Goal: Use online tool/utility: Utilize a website feature to perform a specific function

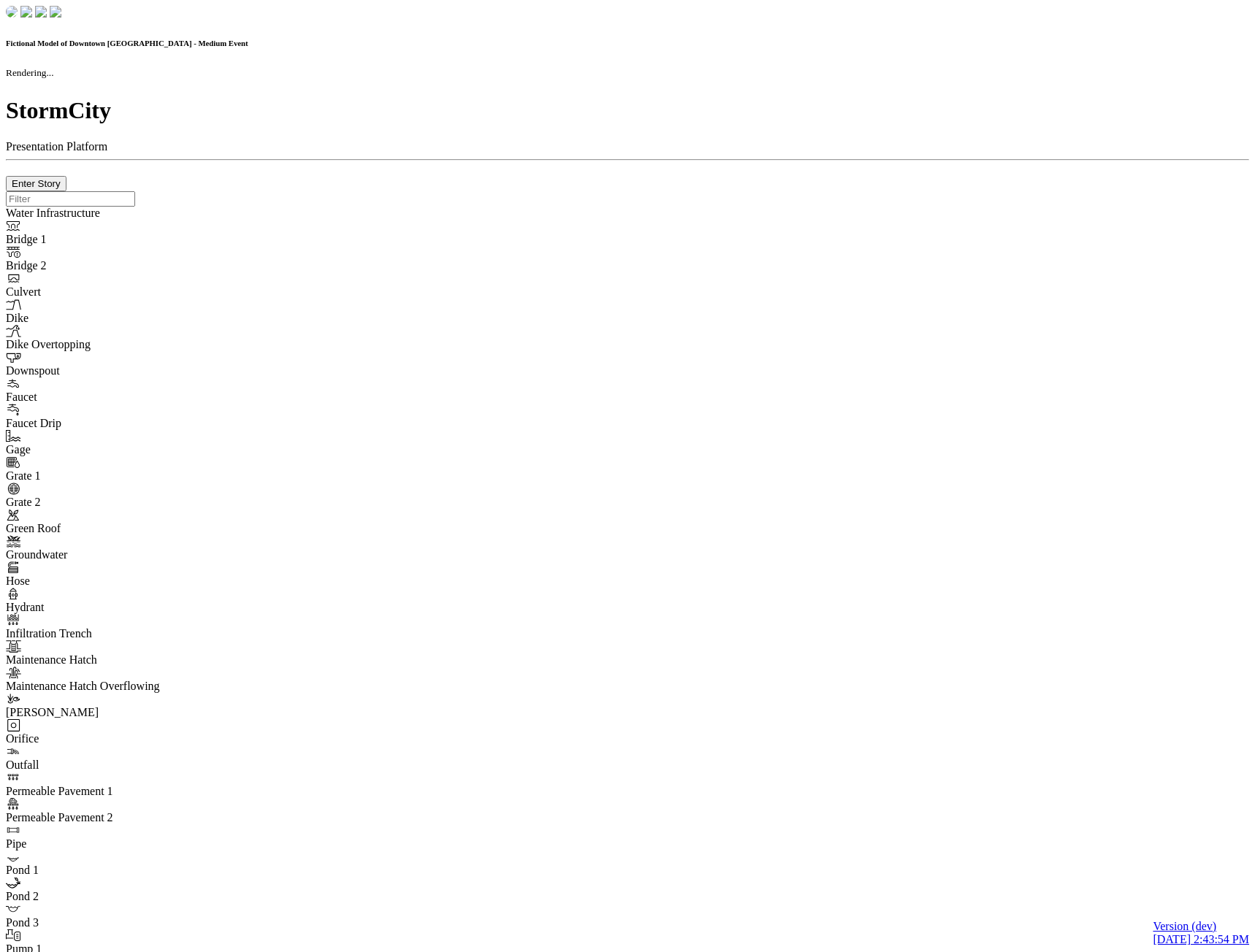
checkbox input "true"
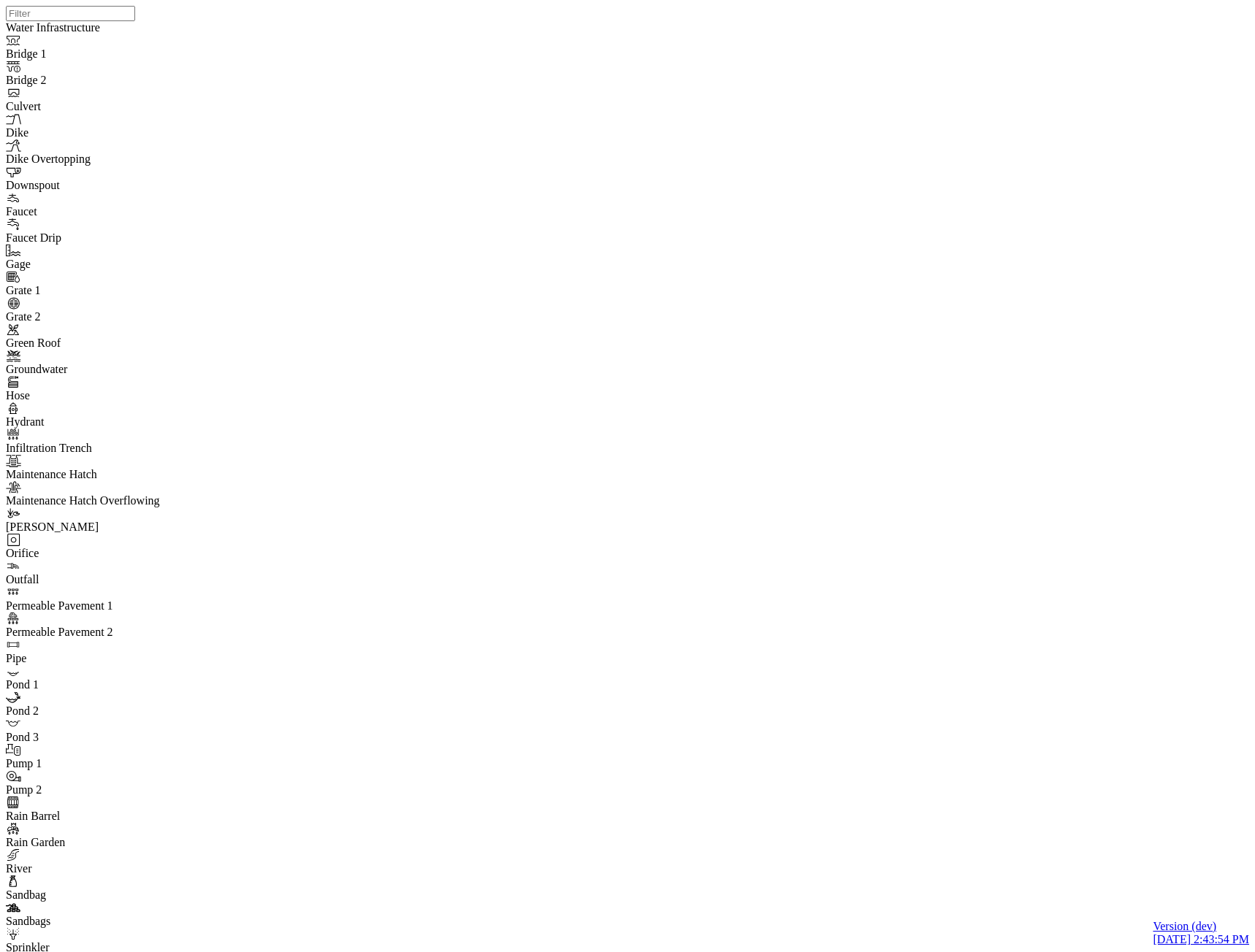
click at [756, 286] on div at bounding box center [633, 458] width 1255 height 915
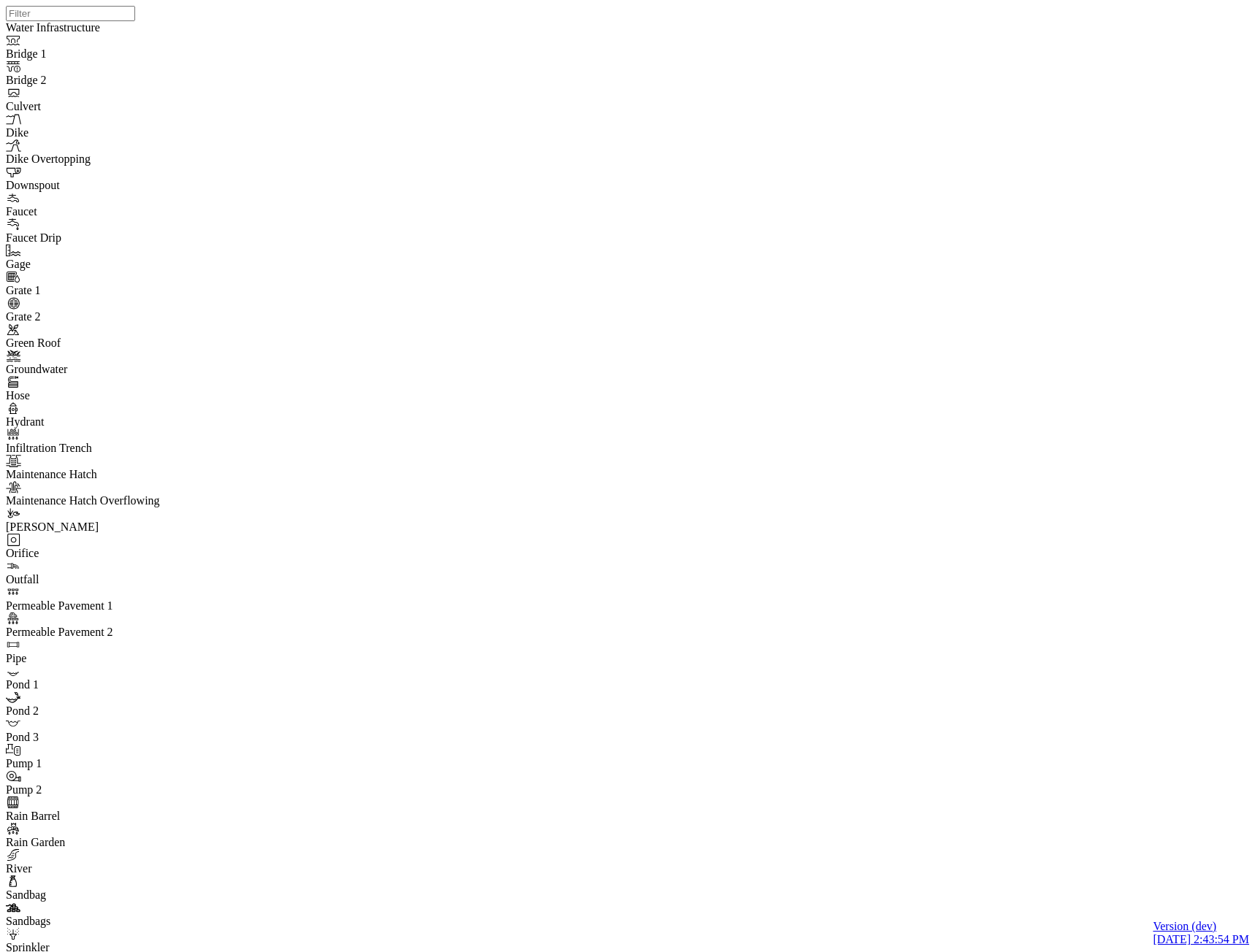
drag, startPoint x: 490, startPoint y: 393, endPoint x: 493, endPoint y: 250, distance: 143.0
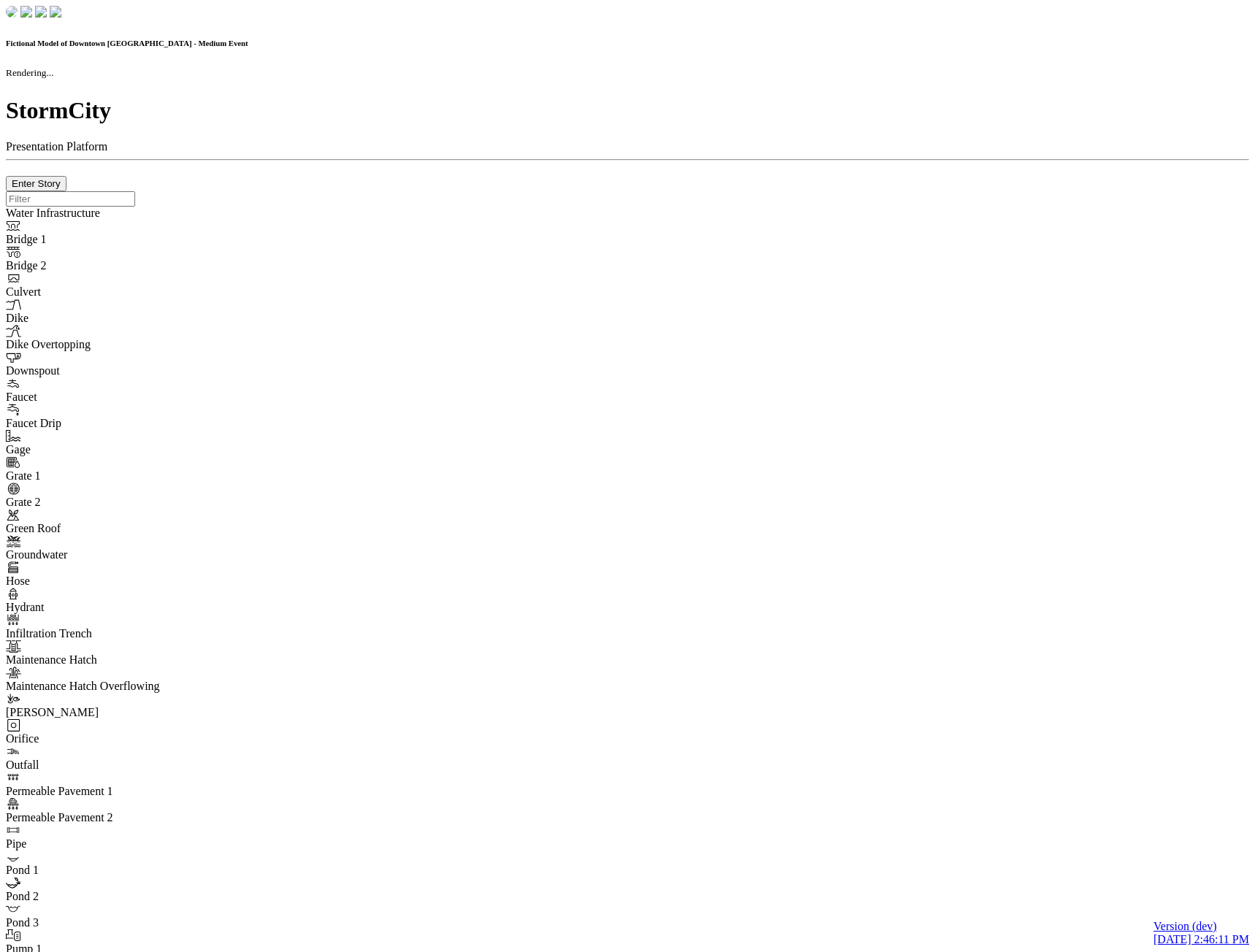
checkbox input "true"
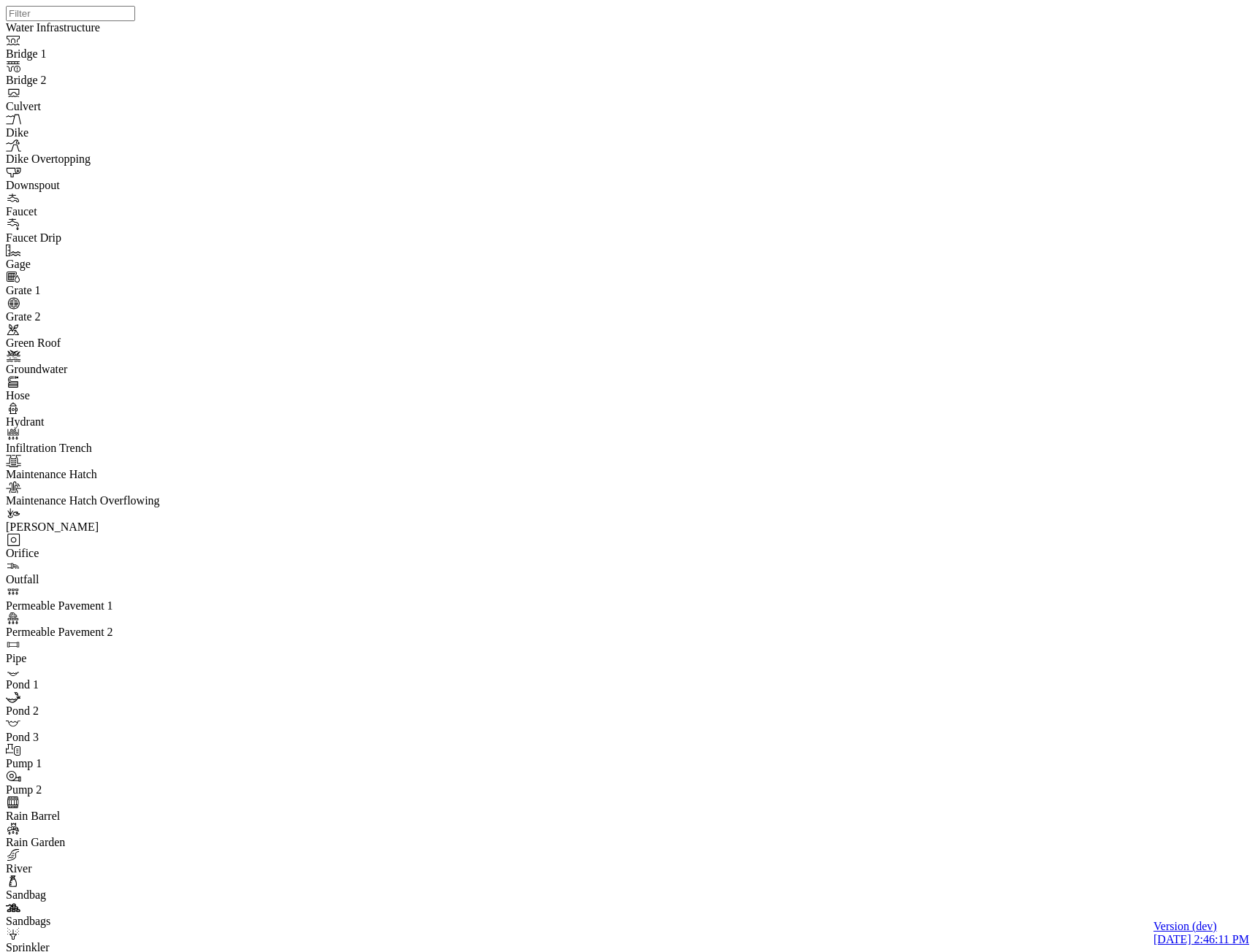
click at [784, 342] on div at bounding box center [633, 458] width 1255 height 915
drag, startPoint x: 401, startPoint y: 164, endPoint x: 171, endPoint y: 132, distance: 232.2
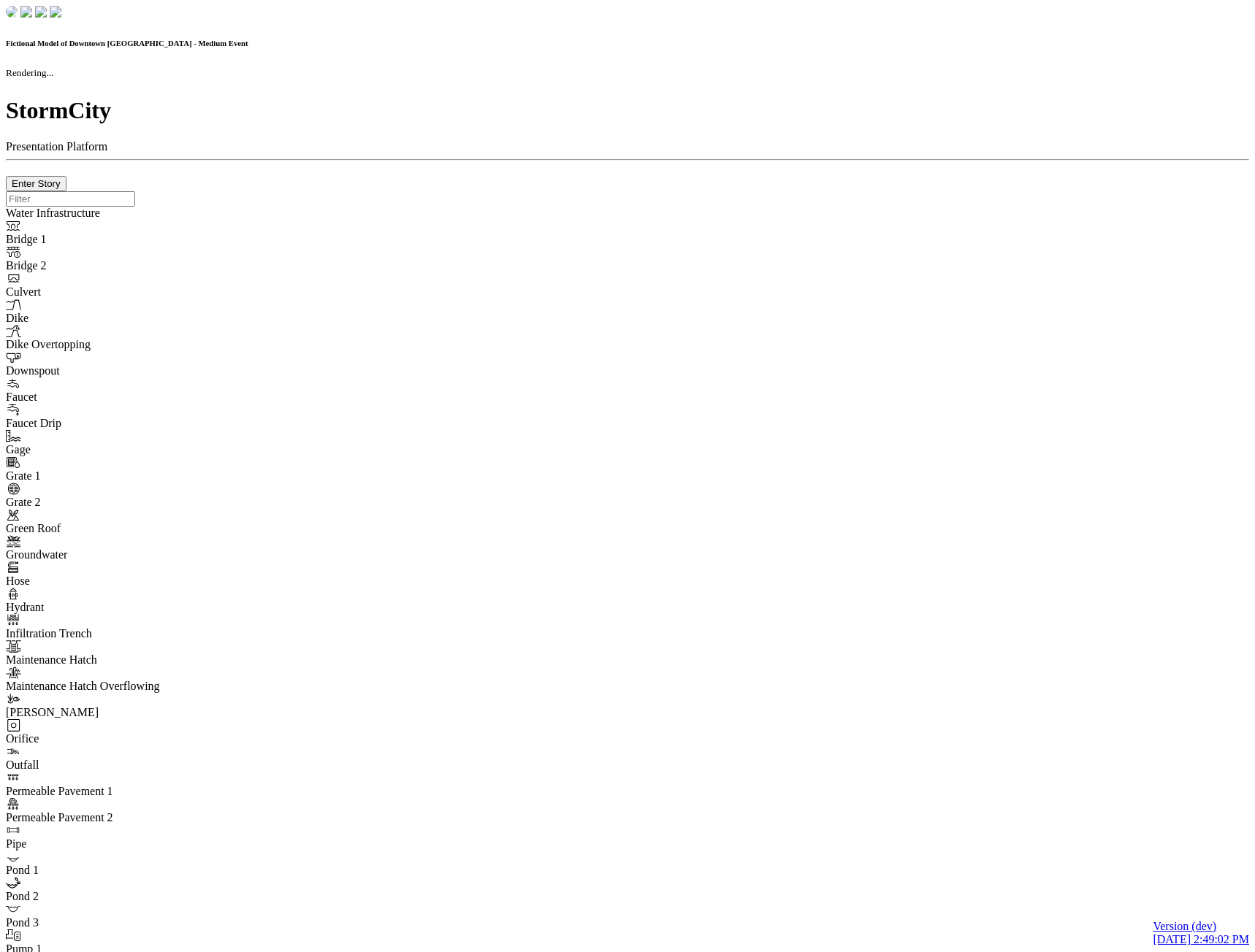
checkbox input "true"
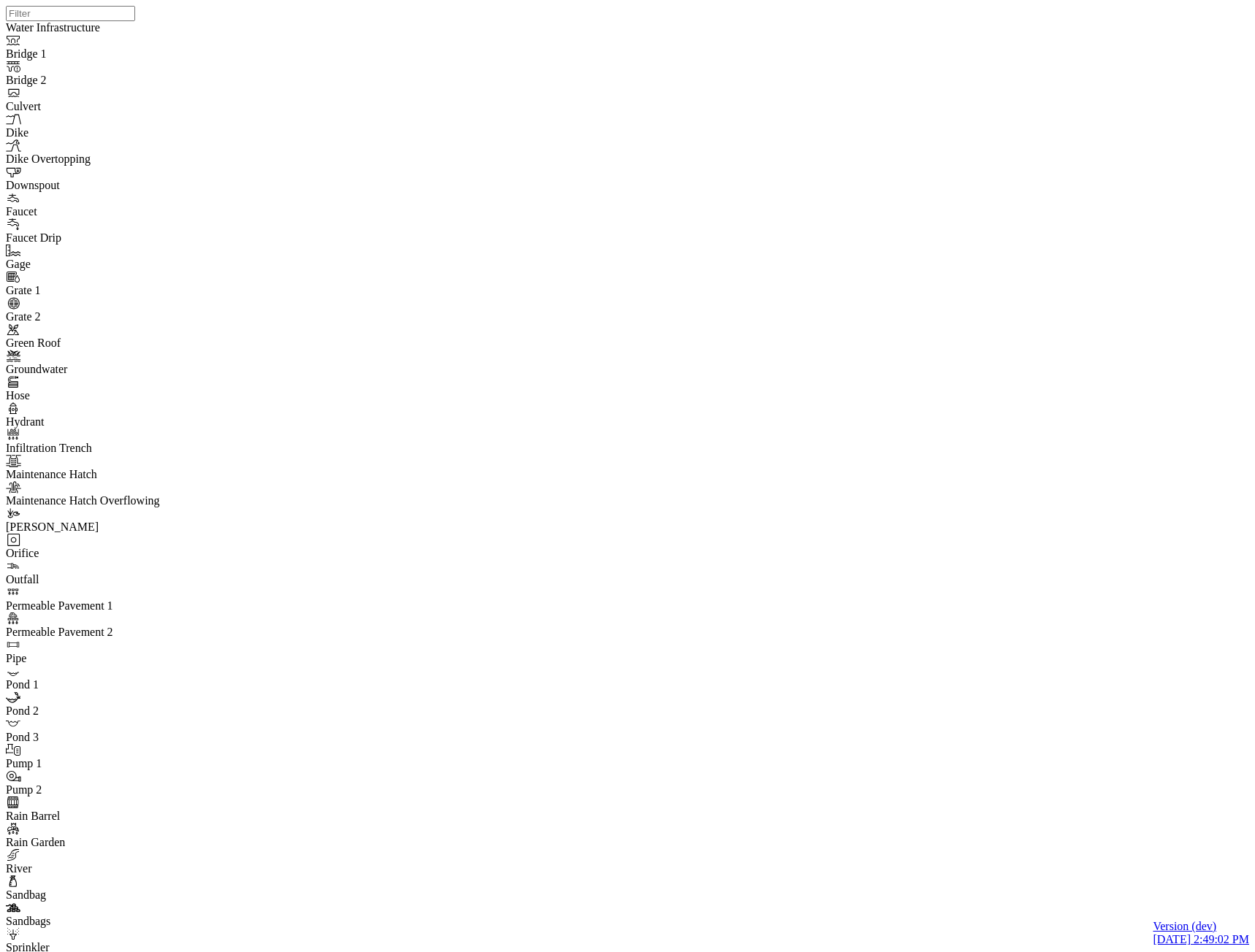
drag, startPoint x: 160, startPoint y: 713, endPoint x: 323, endPoint y: 214, distance: 524.9
drag, startPoint x: 266, startPoint y: 219, endPoint x: 475, endPoint y: 247, distance: 210.9
click at [780, 345] on div at bounding box center [633, 458] width 1255 height 915
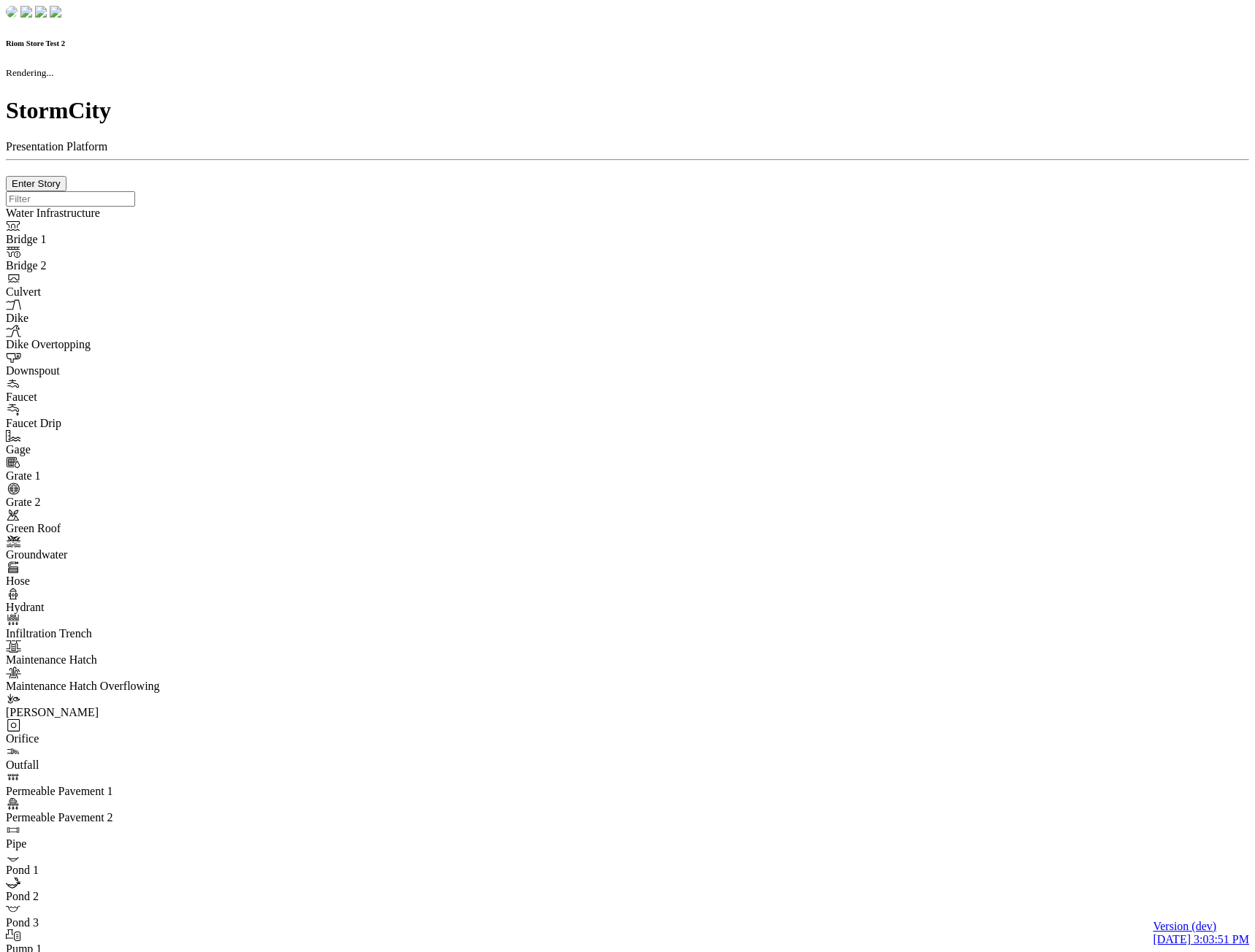
checkbox input "true"
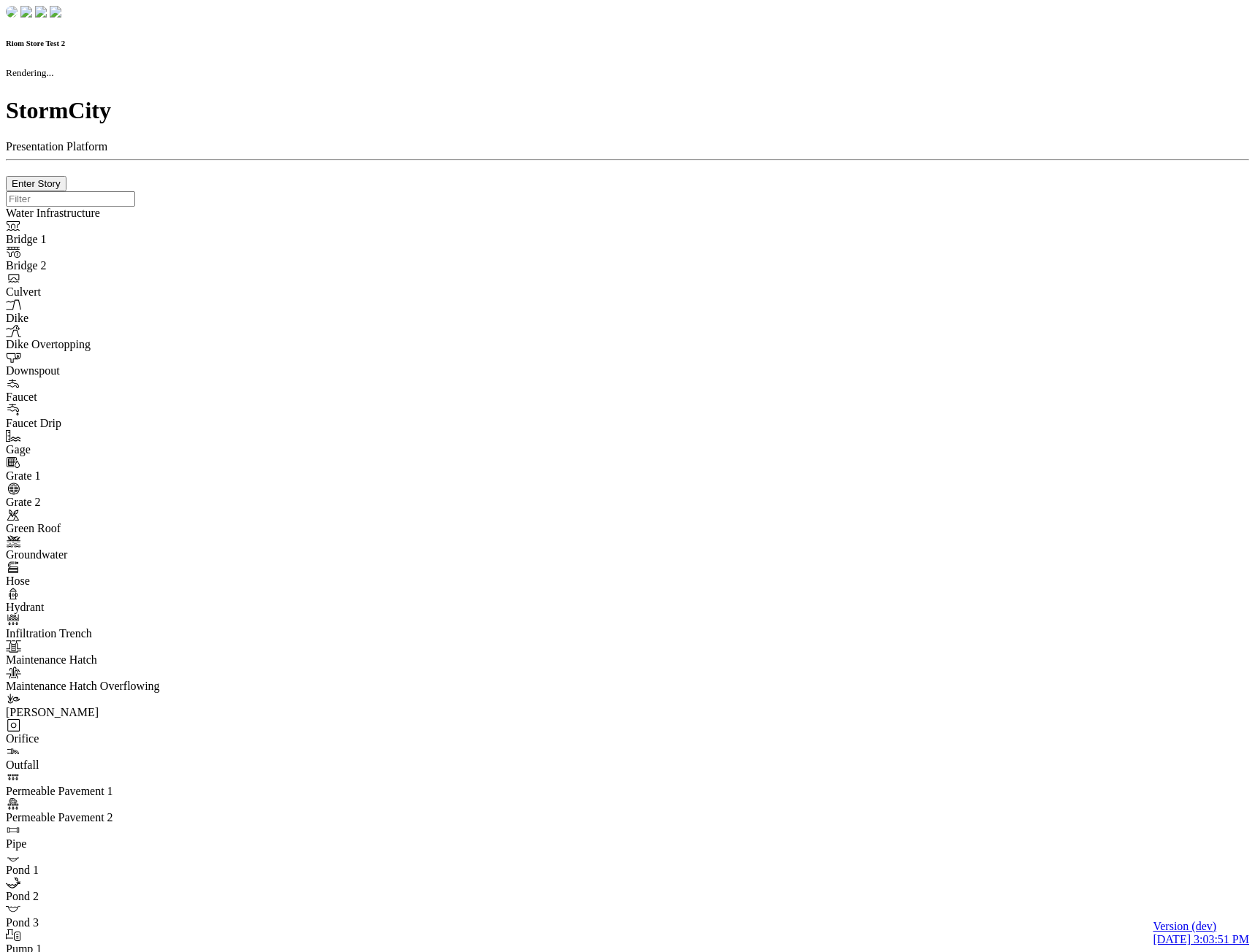
type input "0m"
type textarea "Depth = 0"
checkbox input "true"
select select "CIRCLE"
type input "7"
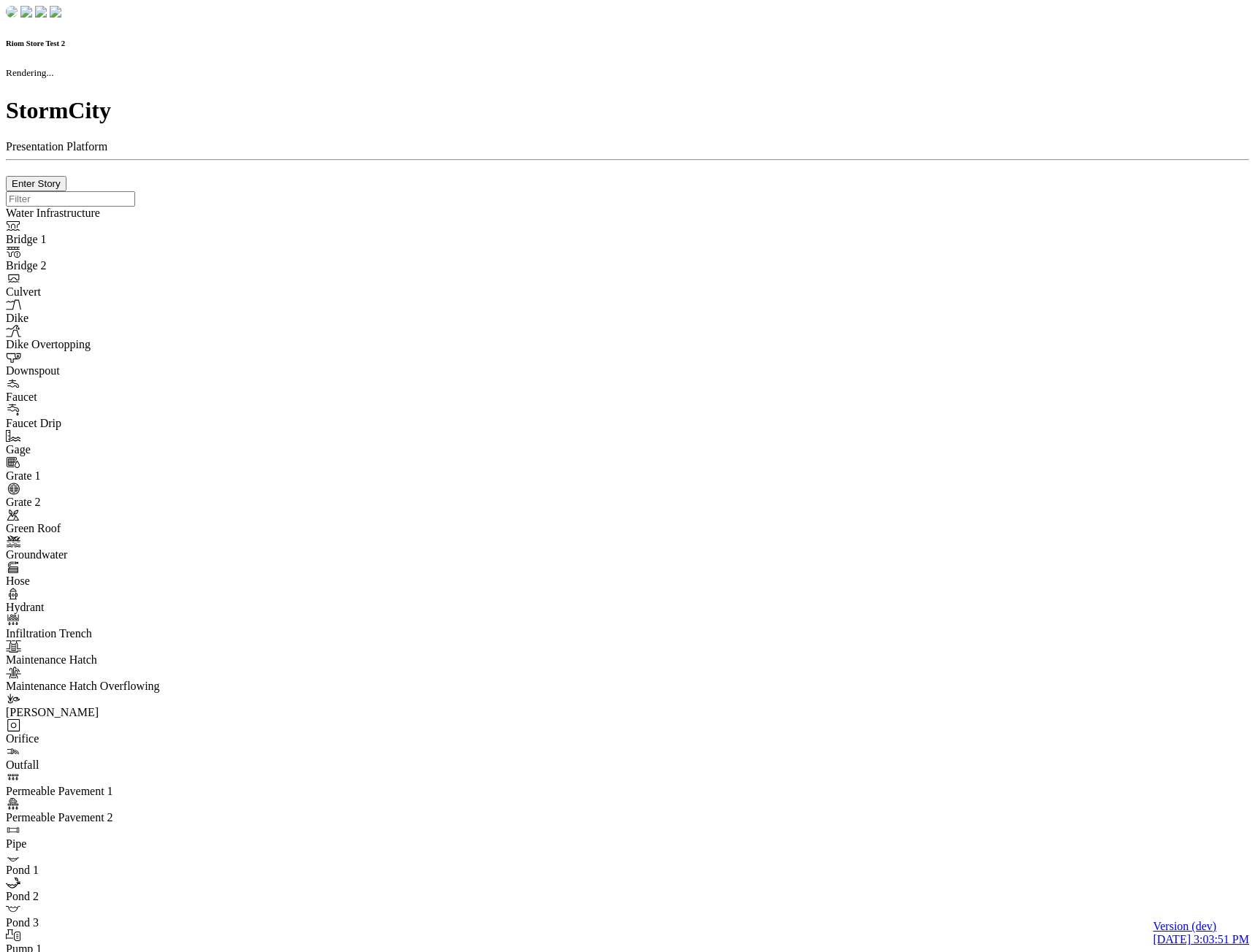
checkbox input "true"
type input "0"
select select "None"
type textarea "<i class="far fa-building"></i>"
type input "7"
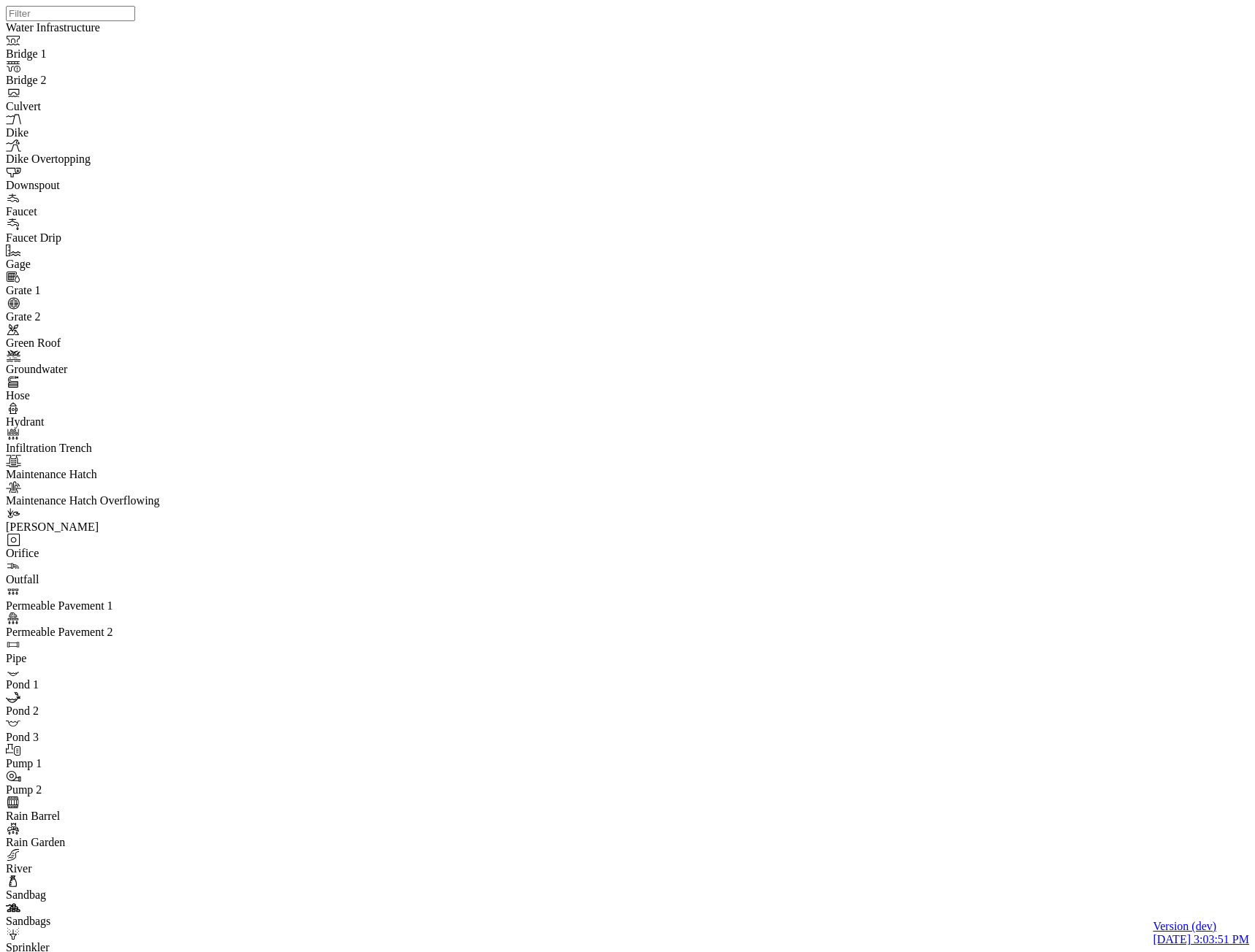
click at [851, 393] on div "JC JC" at bounding box center [633, 458] width 1255 height 915
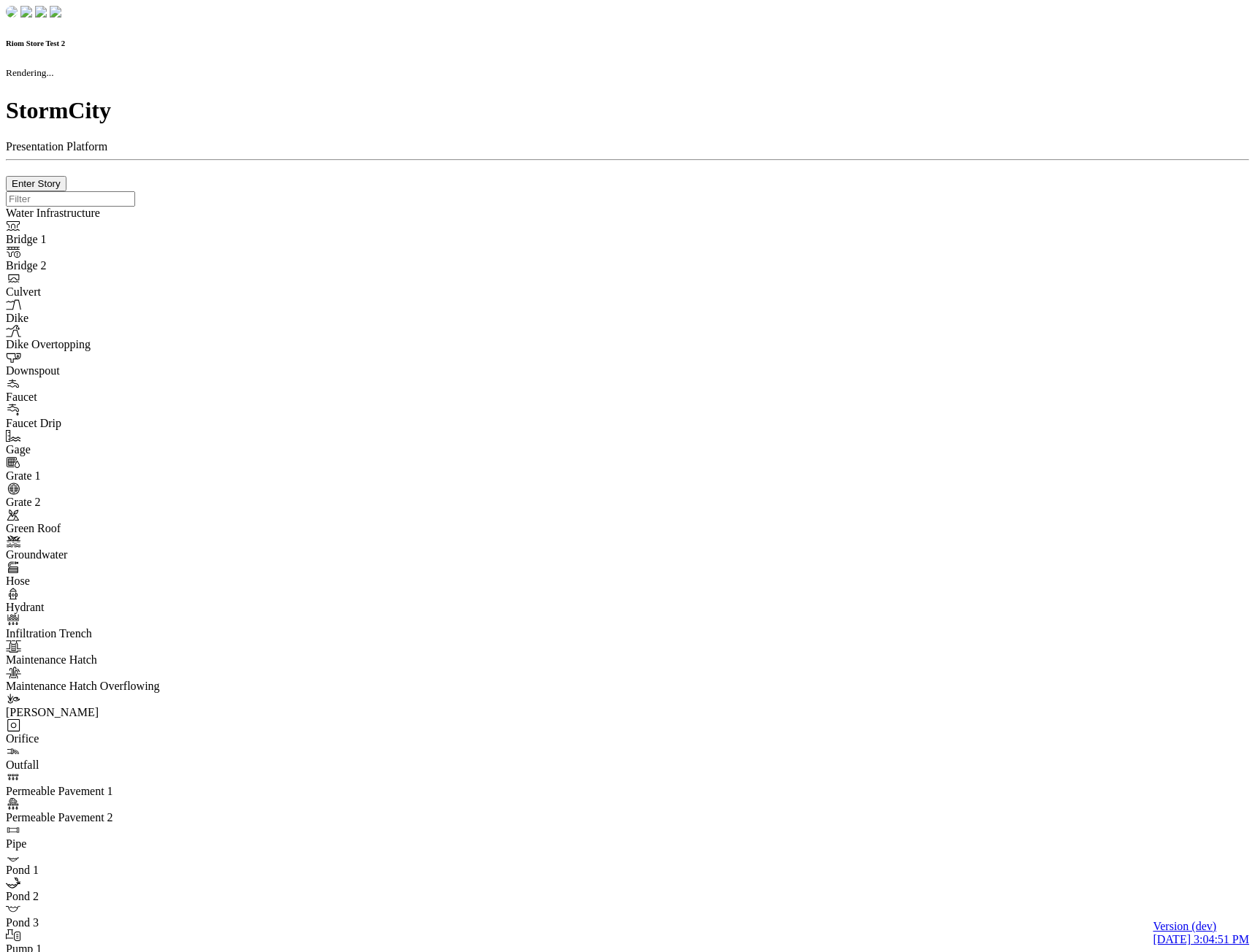
checkbox input "true"
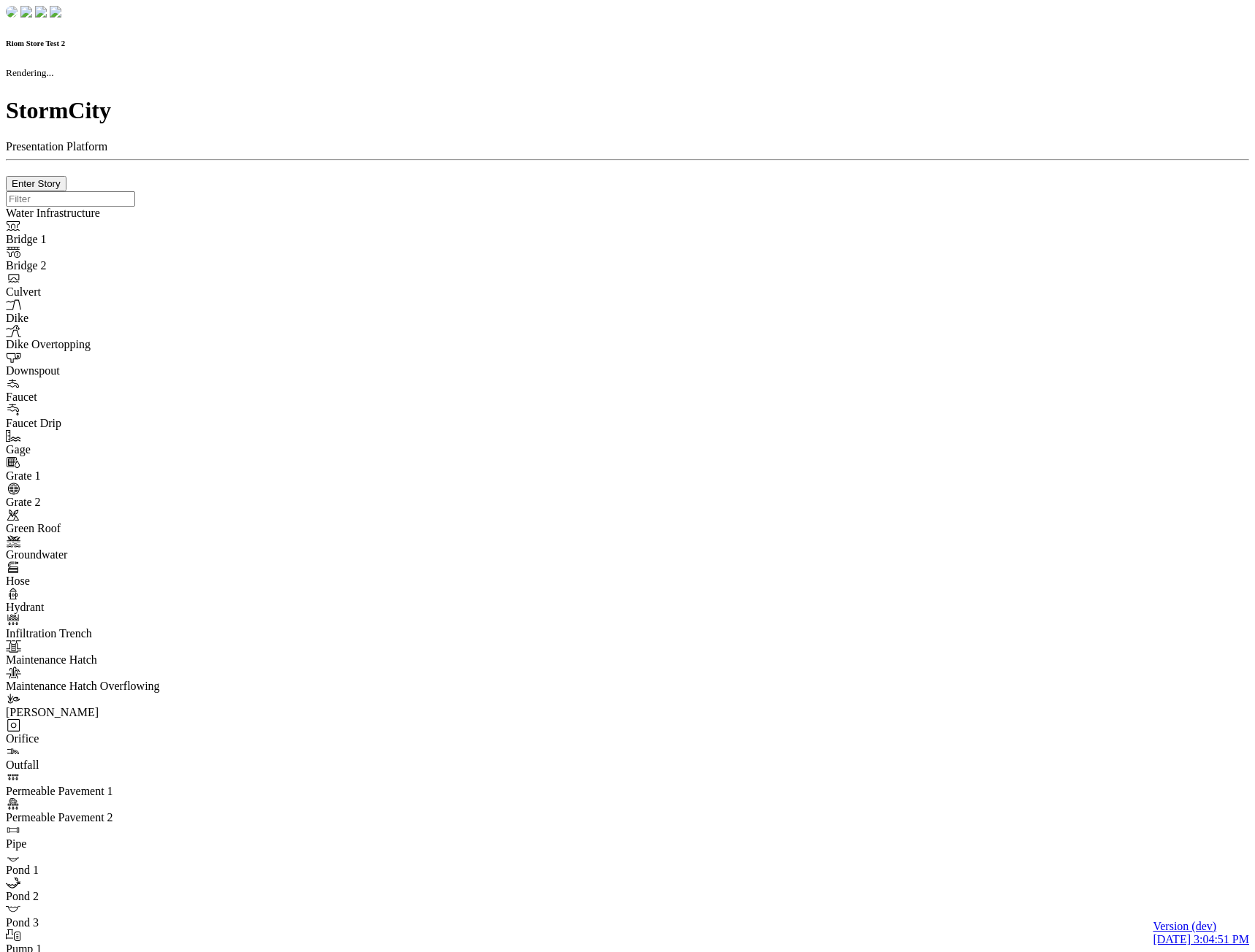
type input "0m"
type textarea "Depth = 0"
checkbox input "true"
select select "CIRCLE"
type input "7"
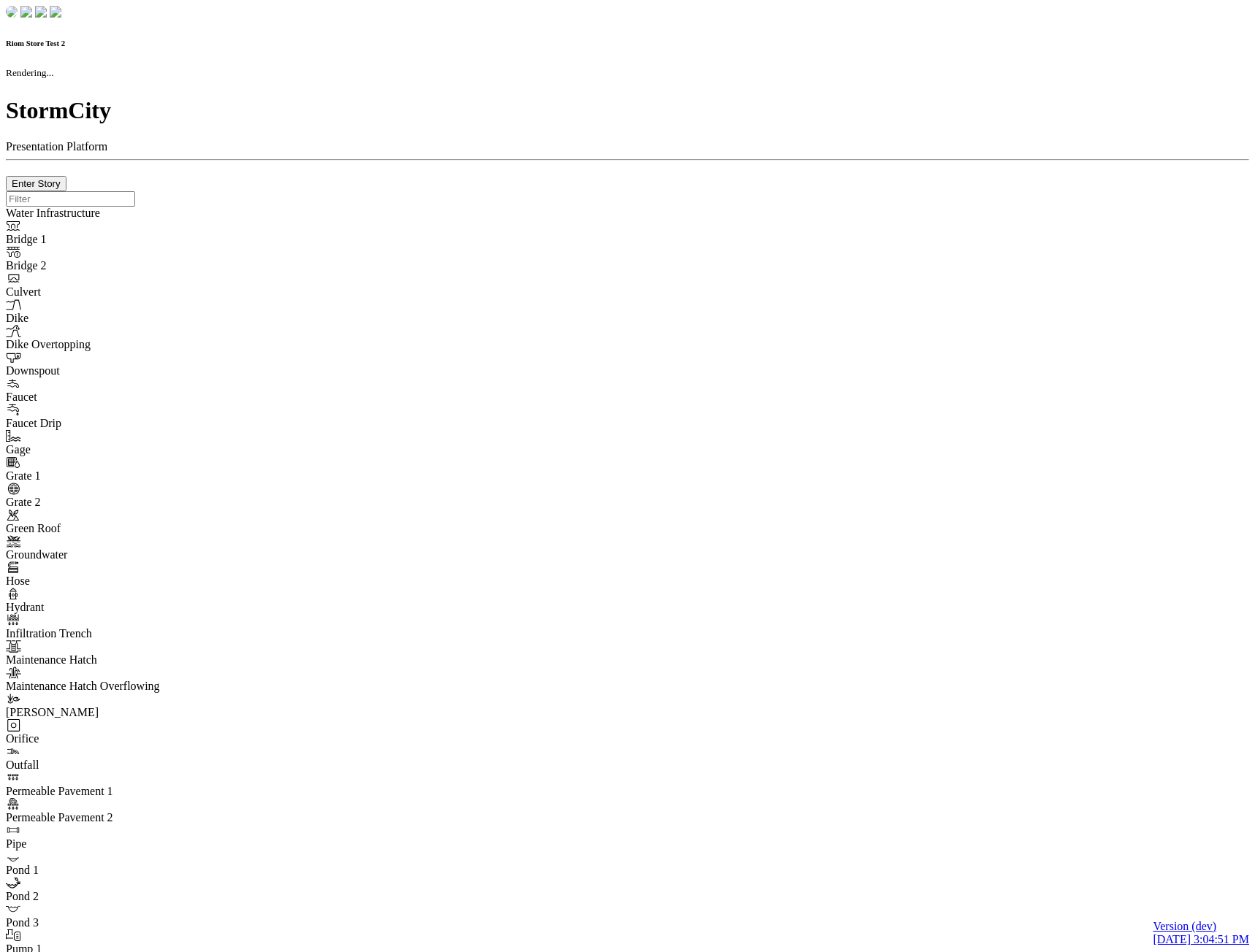
checkbox input "true"
type input "0"
type textarea "<i class="far fa-building"></i>"
select select "None"
type input "7"
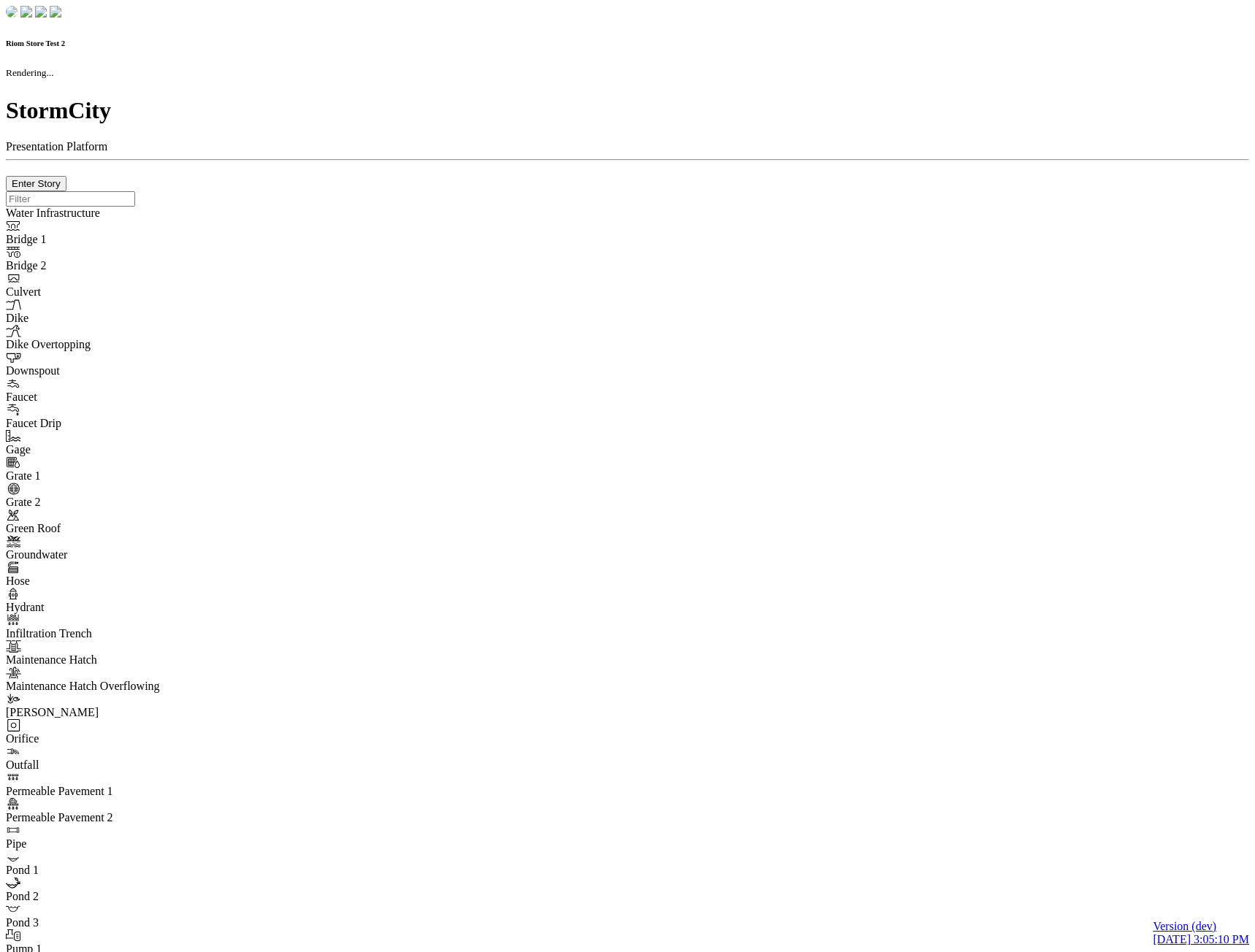
checkbox input "true"
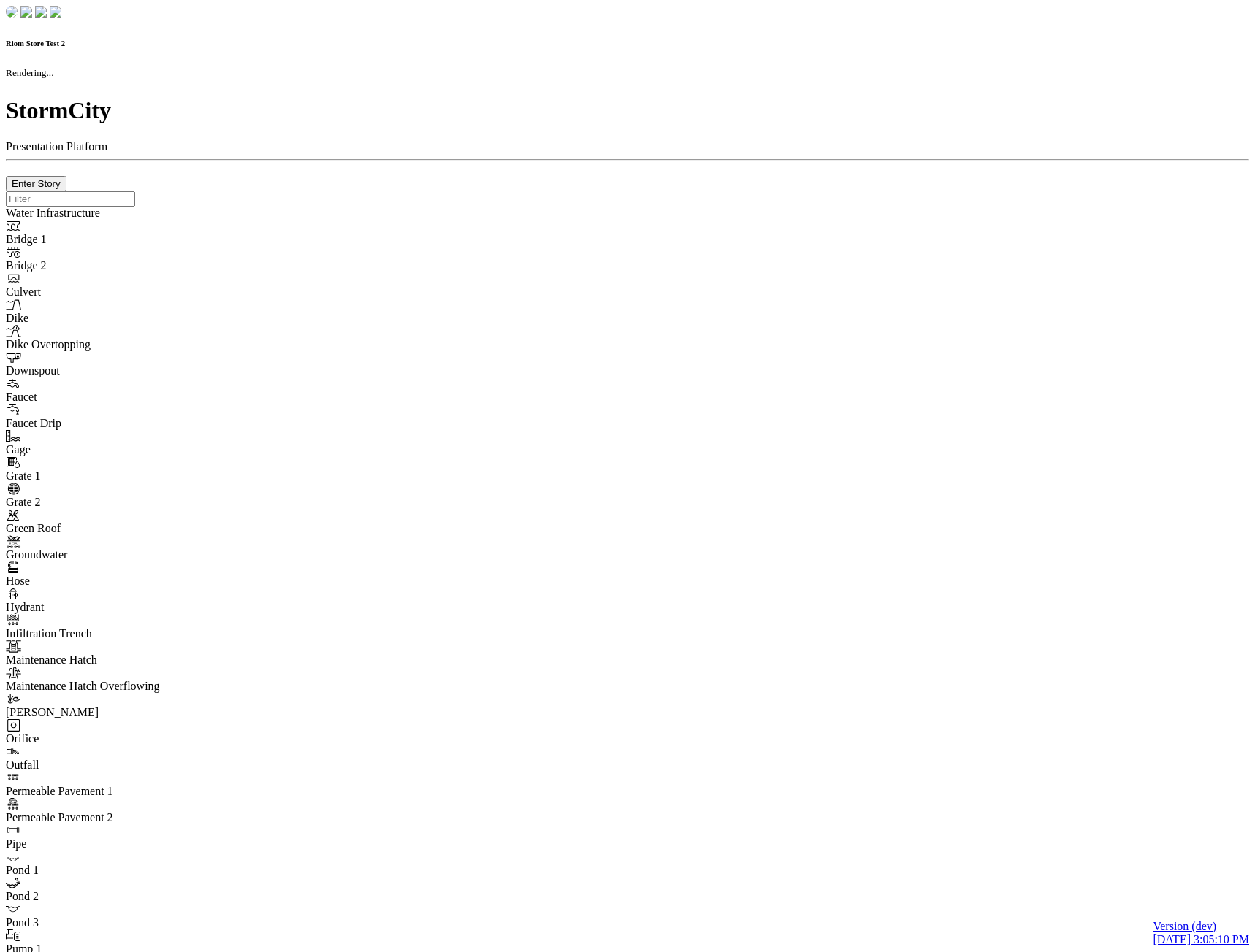
type input "0m"
type textarea "Depth = 0"
checkbox input "true"
select select "CIRCLE"
type input "7"
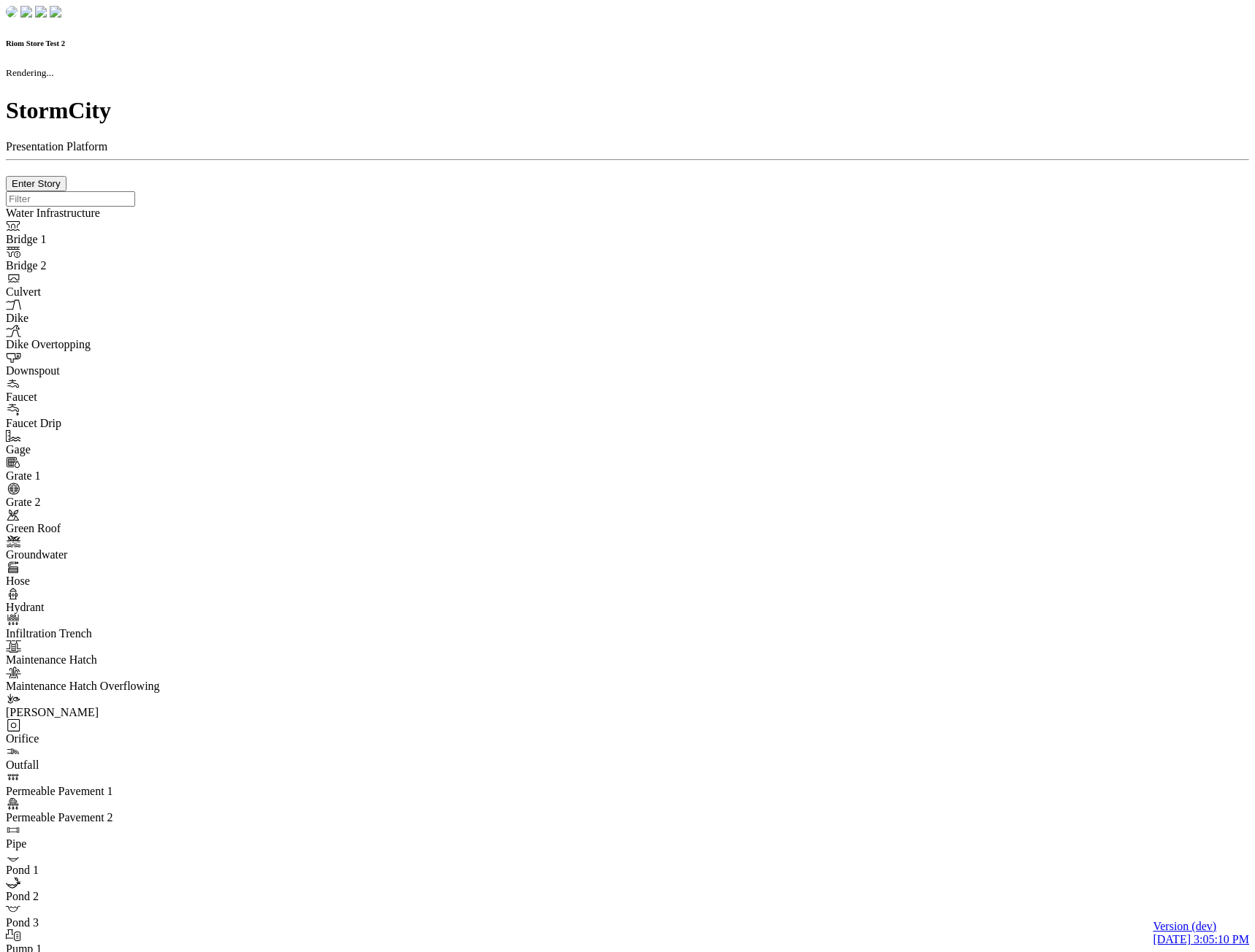
checkbox input "true"
type input "0"
type textarea "<i class="far fa-building"></i>"
select select "None"
type input "7"
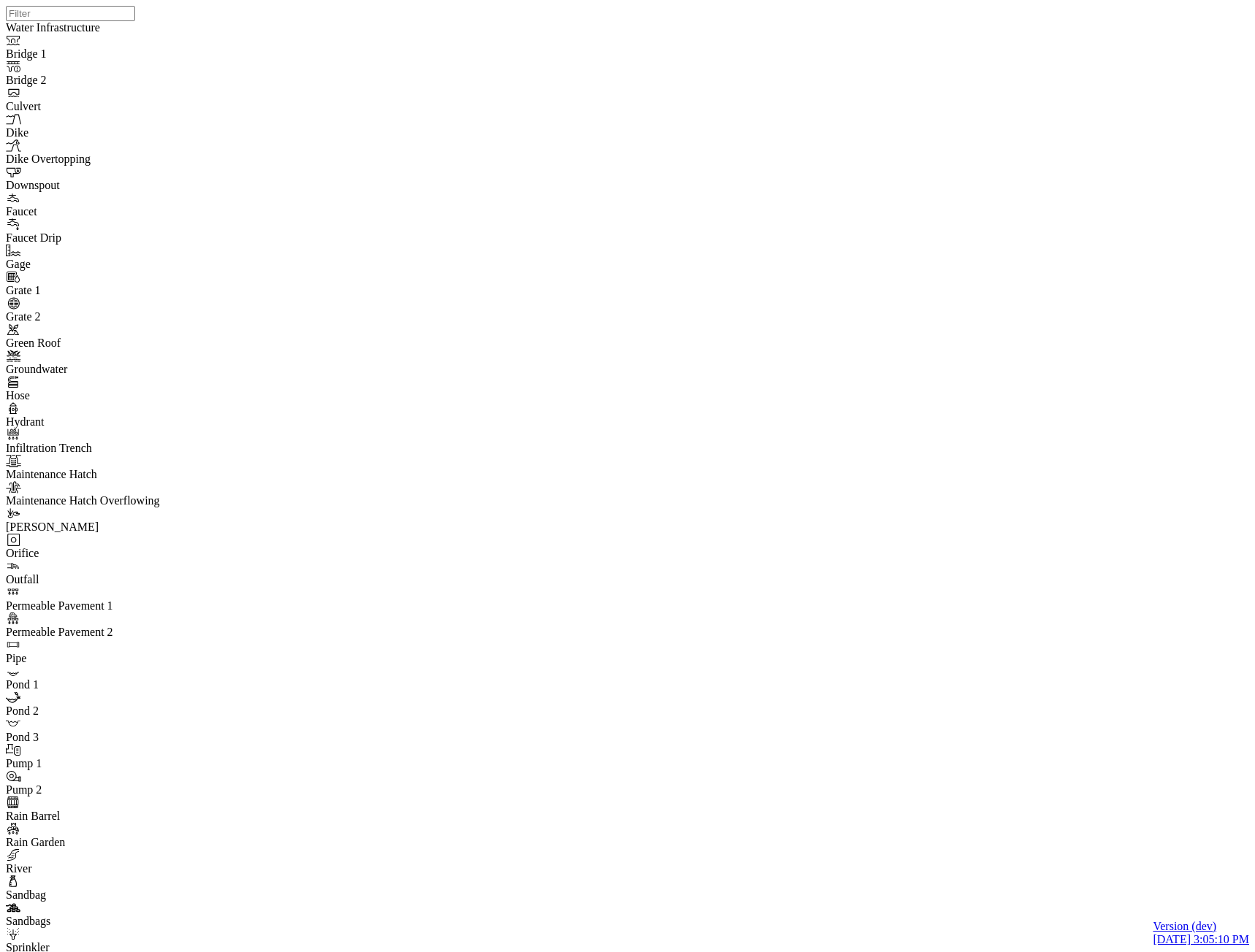
drag, startPoint x: 800, startPoint y: 406, endPoint x: 301, endPoint y: 216, distance: 533.9
click at [801, 406] on div "JC JC" at bounding box center [633, 458] width 1255 height 915
click at [774, 377] on div "JC JC" at bounding box center [633, 458] width 1255 height 915
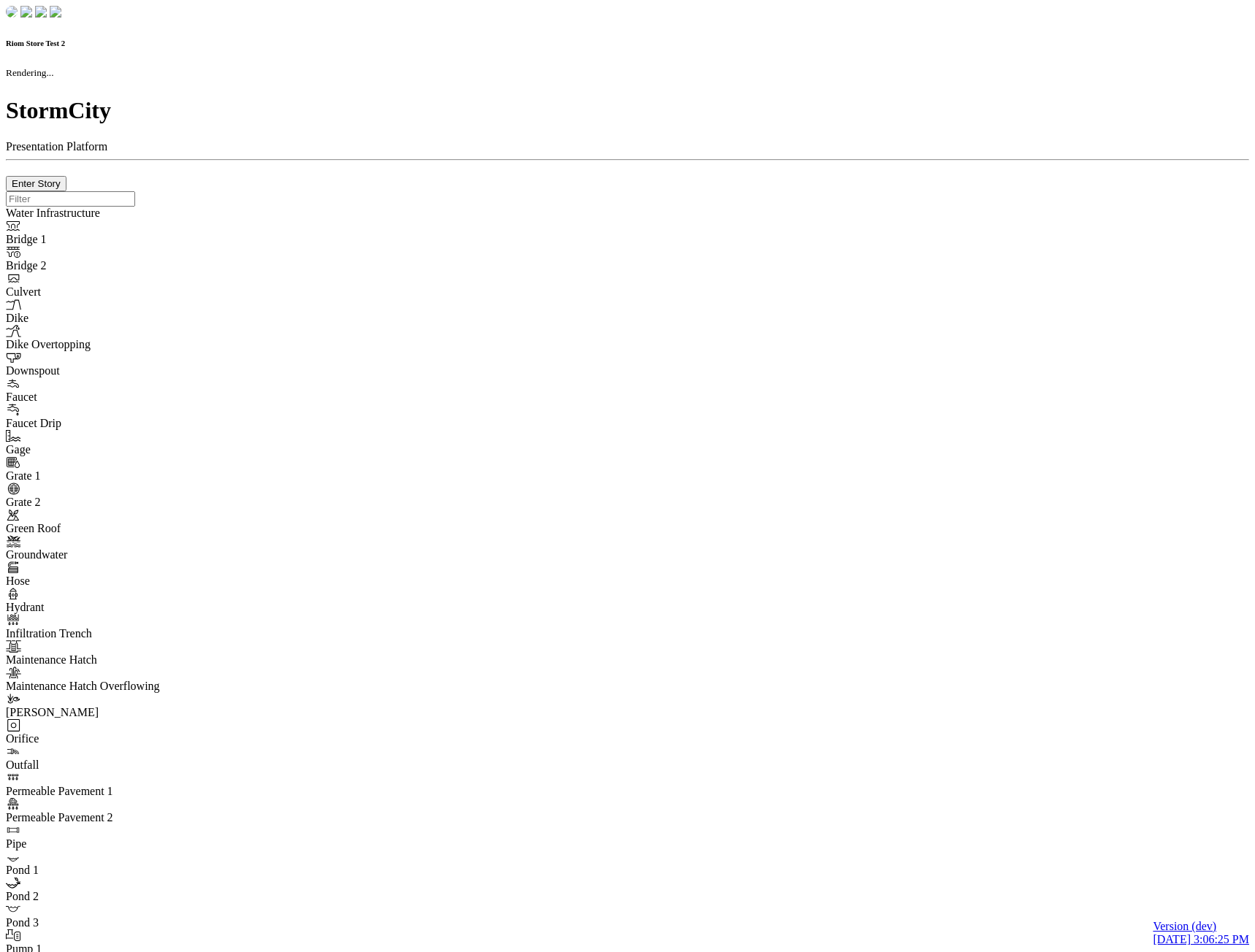
checkbox input "true"
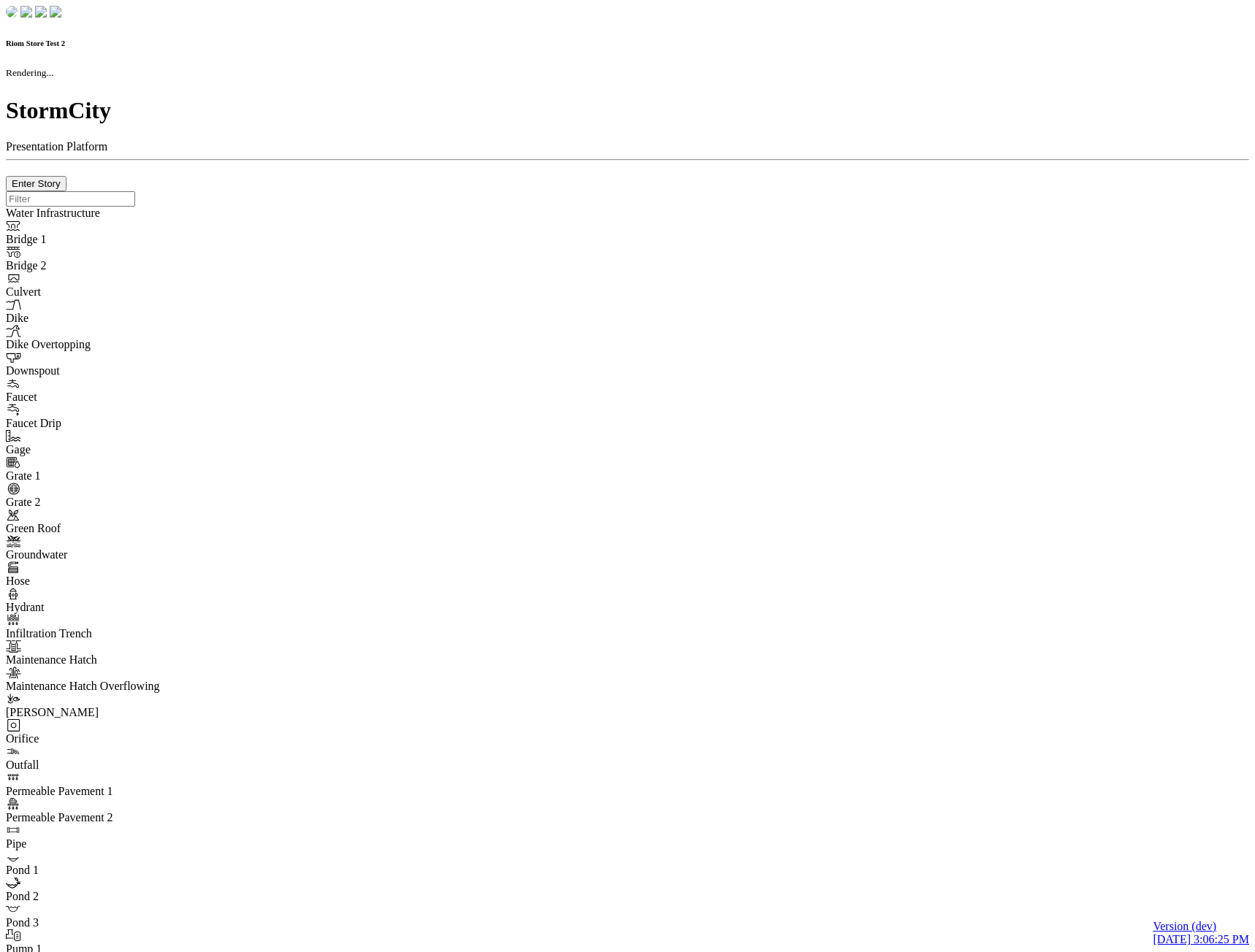
type input "0m"
type textarea "Depth = 0"
checkbox input "true"
select select "CIRCLE"
type input "7"
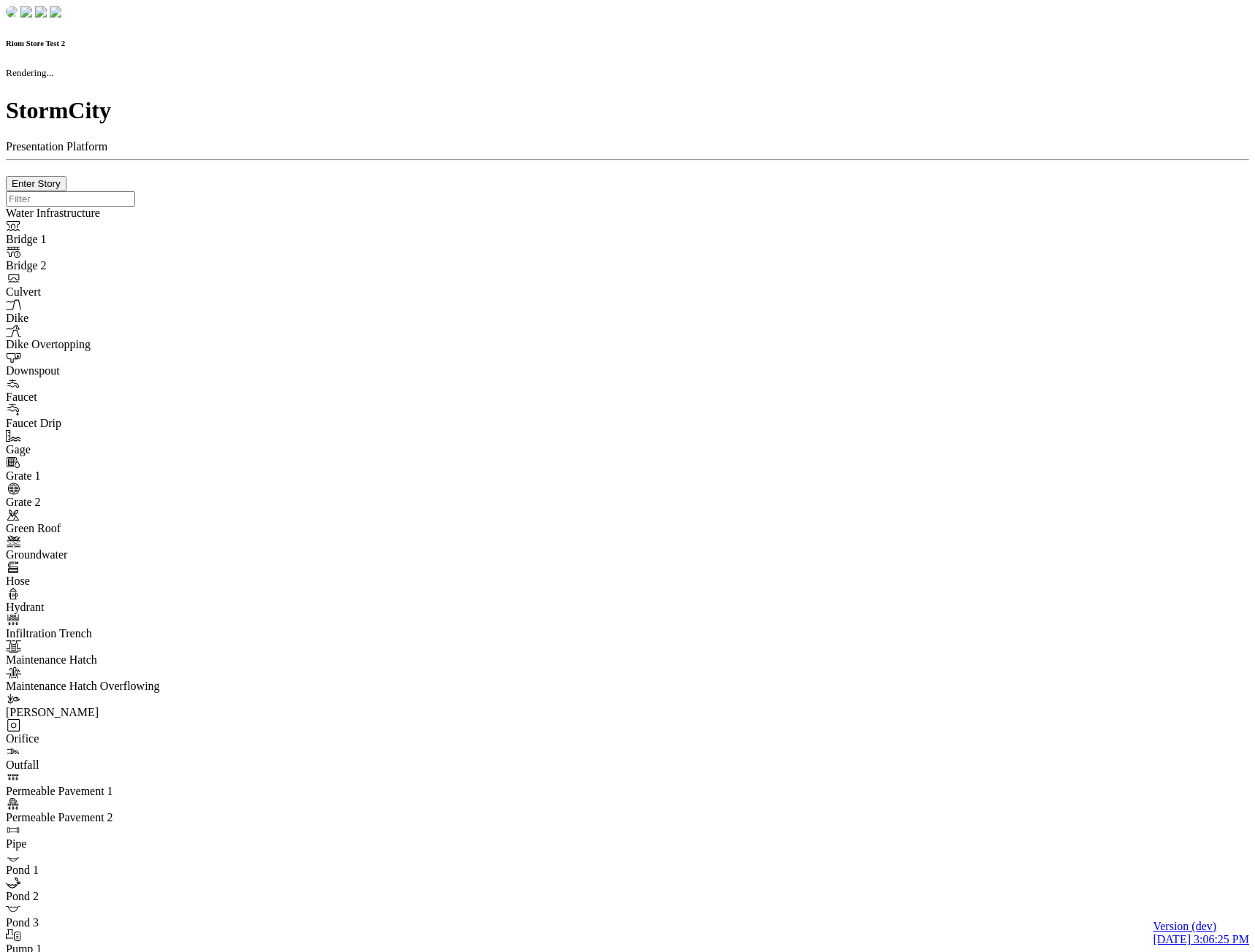
checkbox input "true"
type input "0"
select select "None"
type textarea "<i class="far fa-building"></i>"
type input "7"
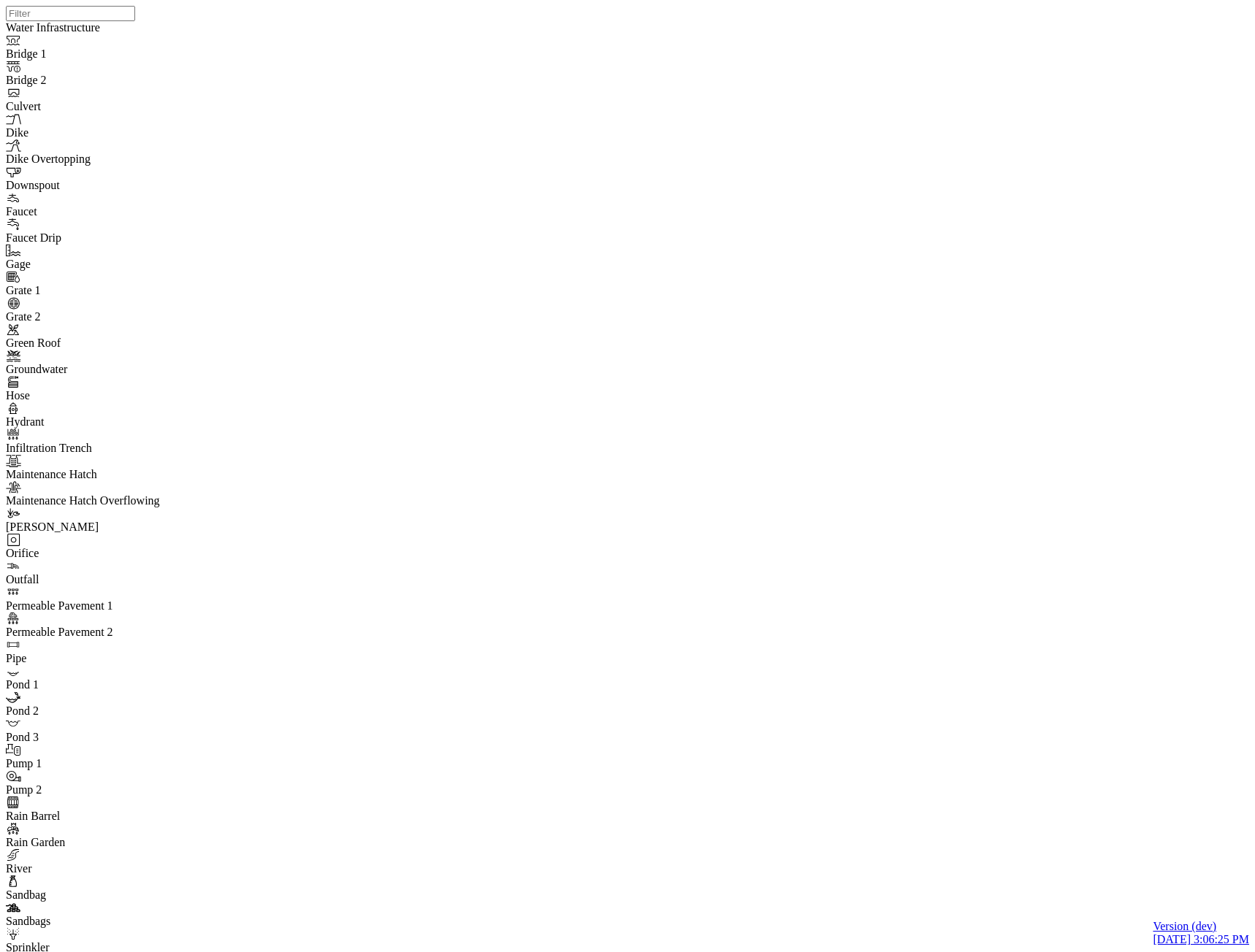
click at [777, 434] on div "JC JC" at bounding box center [633, 458] width 1255 height 915
drag, startPoint x: 497, startPoint y: 313, endPoint x: 489, endPoint y: 260, distance: 53.6
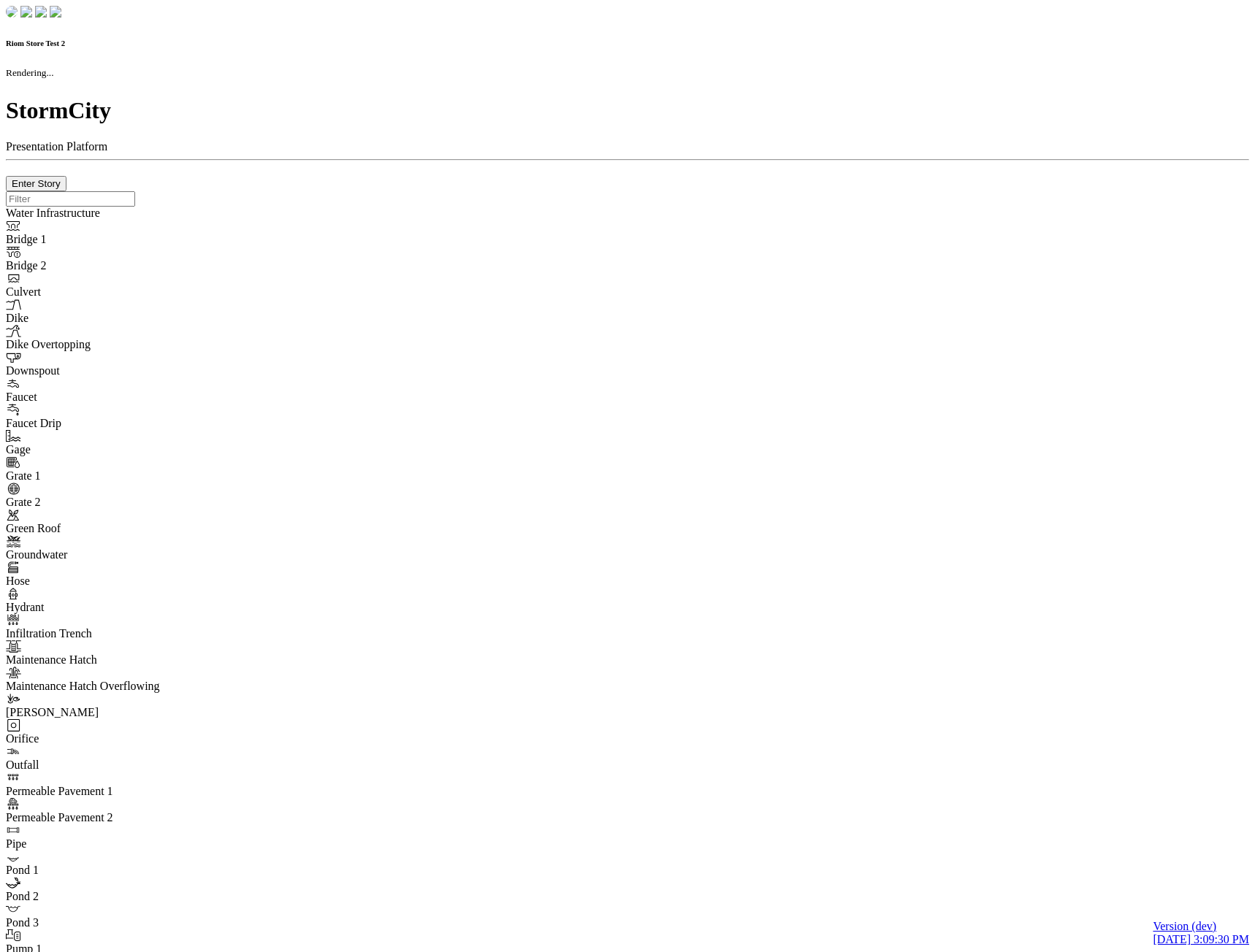
checkbox input "true"
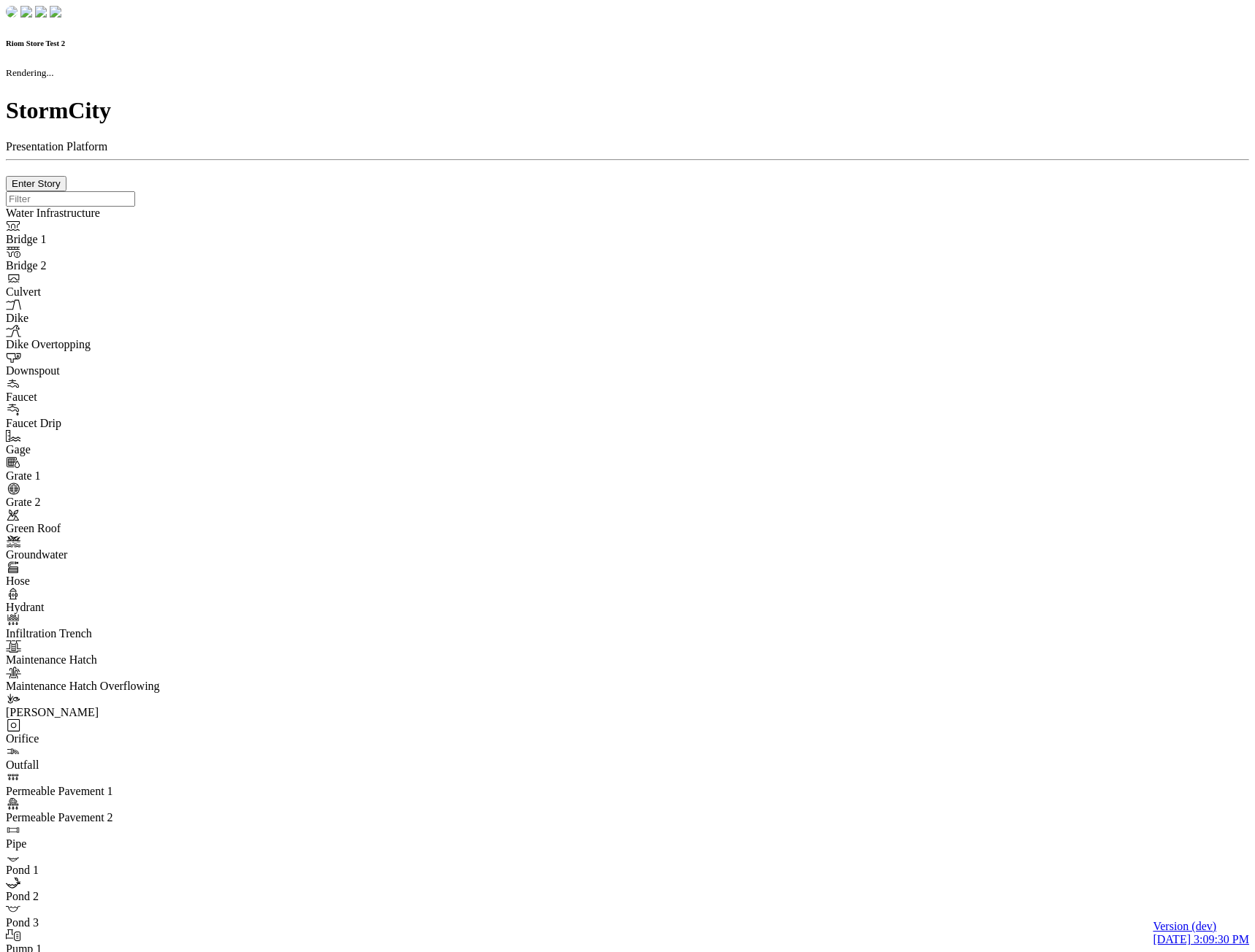
type input "0m"
type textarea "Depth = 0"
checkbox input "true"
select select "CIRCLE"
type input "7"
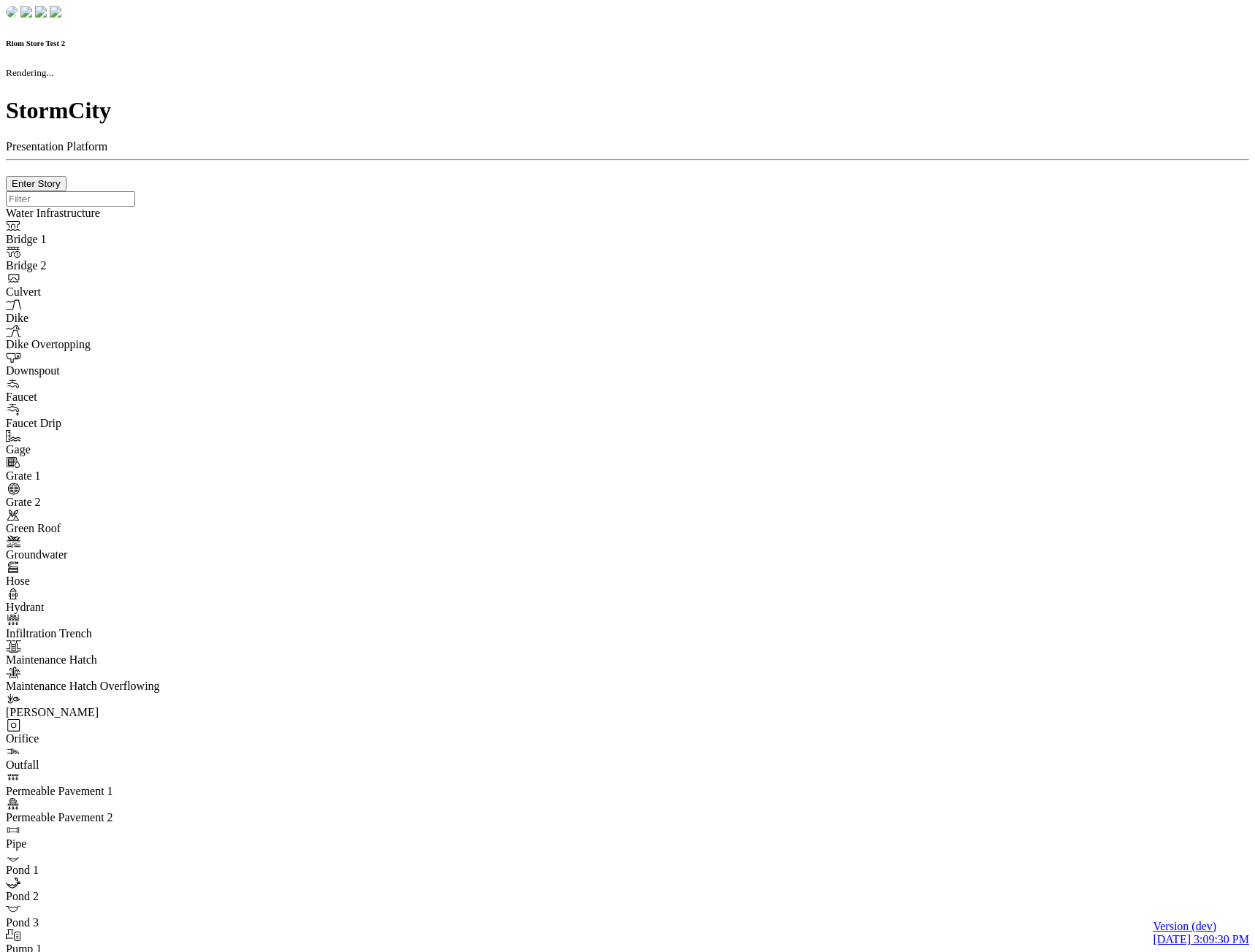
checkbox input "true"
type input "0"
select select "None"
type textarea "<i class="far fa-building"></i>"
type input "7"
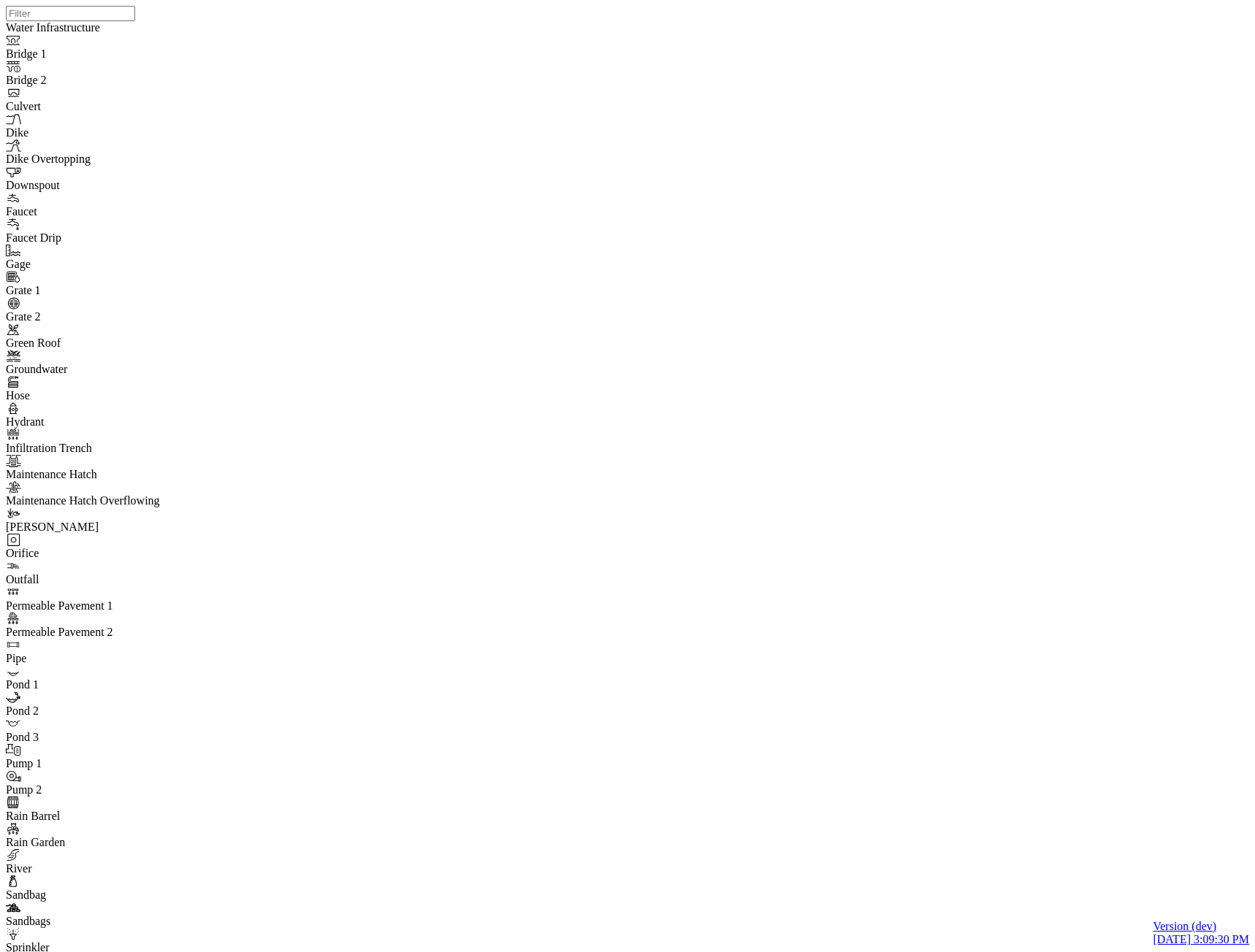
click at [971, 408] on div "JC JC" at bounding box center [633, 458] width 1255 height 915
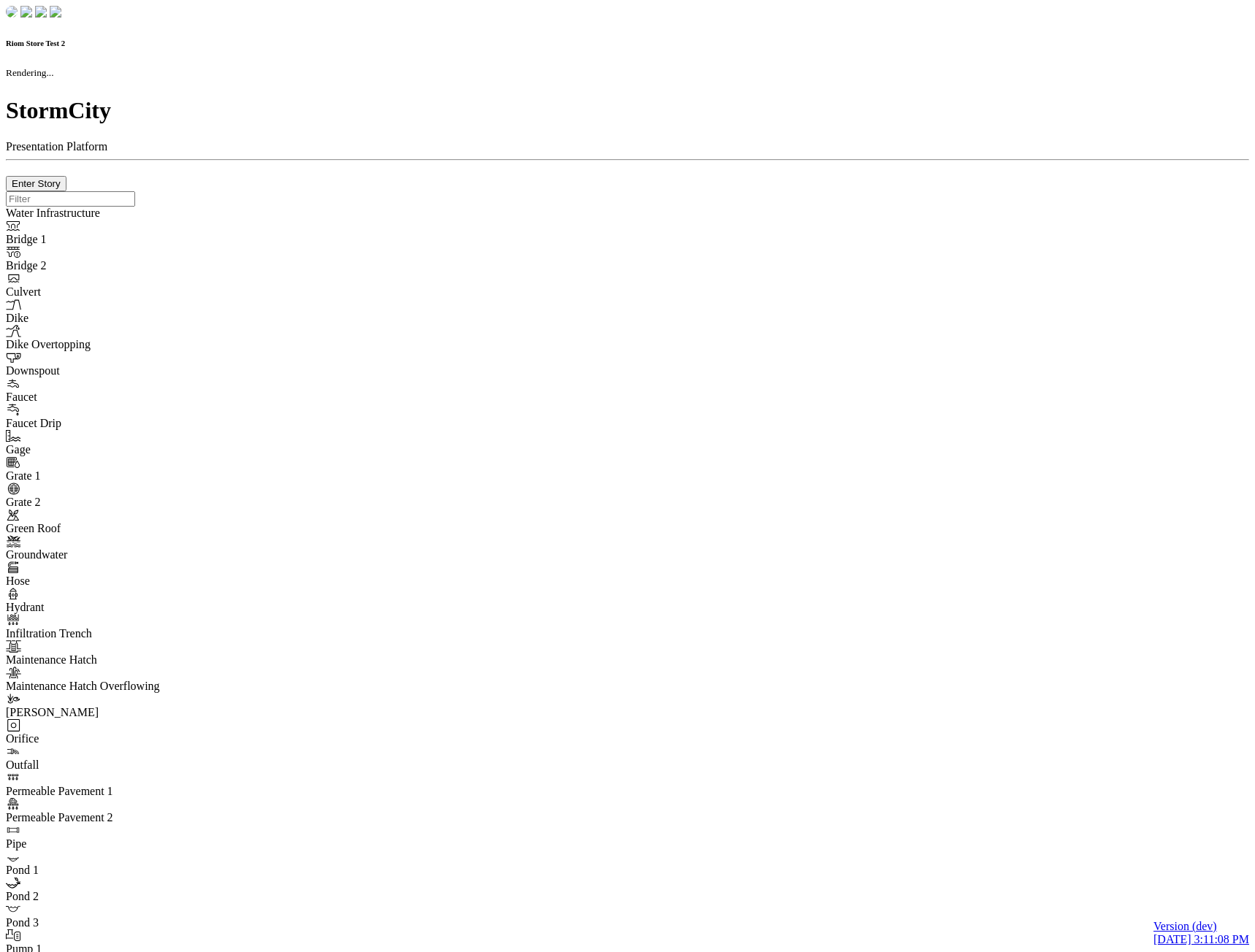
checkbox input "true"
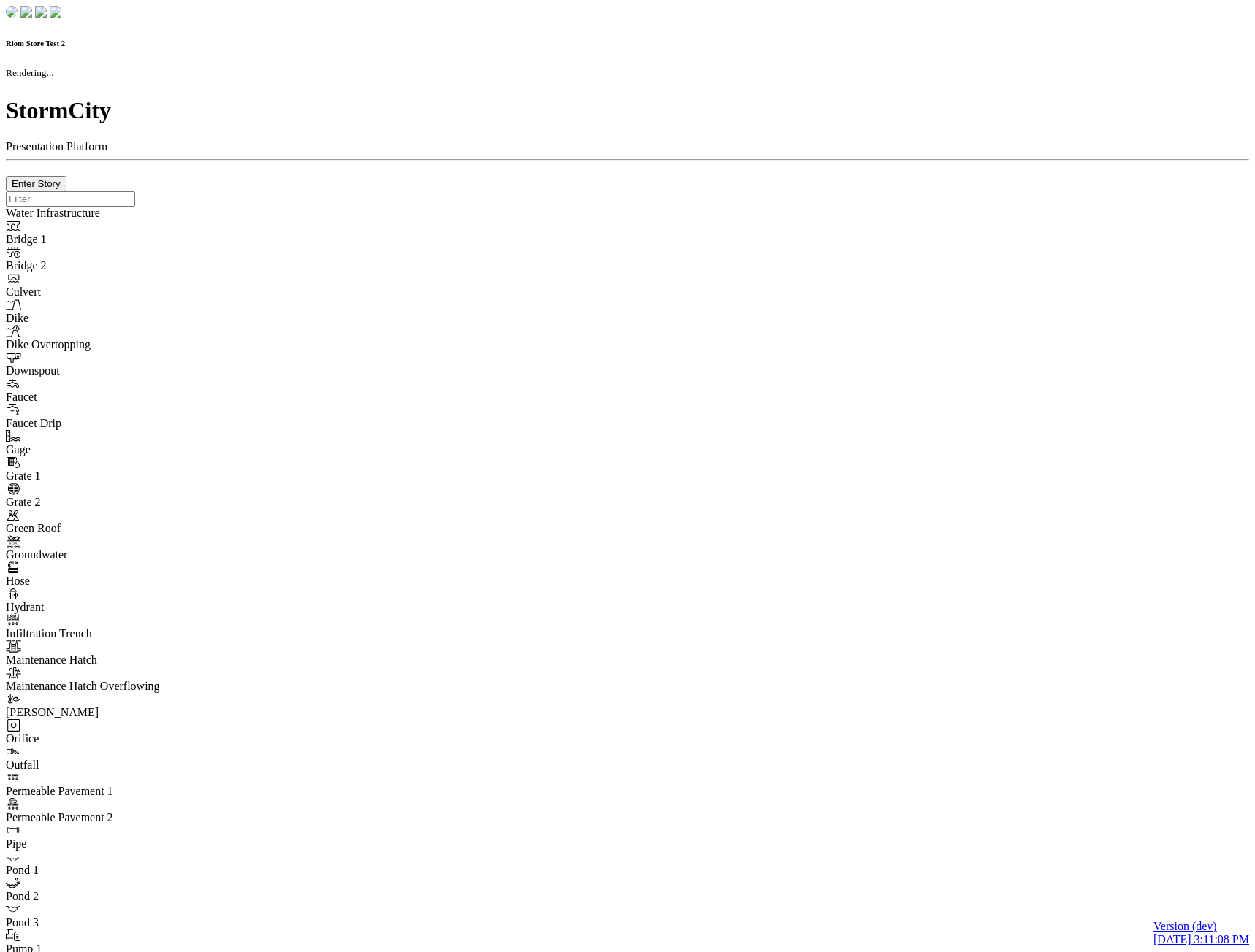
type input "0m"
type textarea "Depth = 0"
checkbox input "true"
select select "CIRCLE"
type input "7"
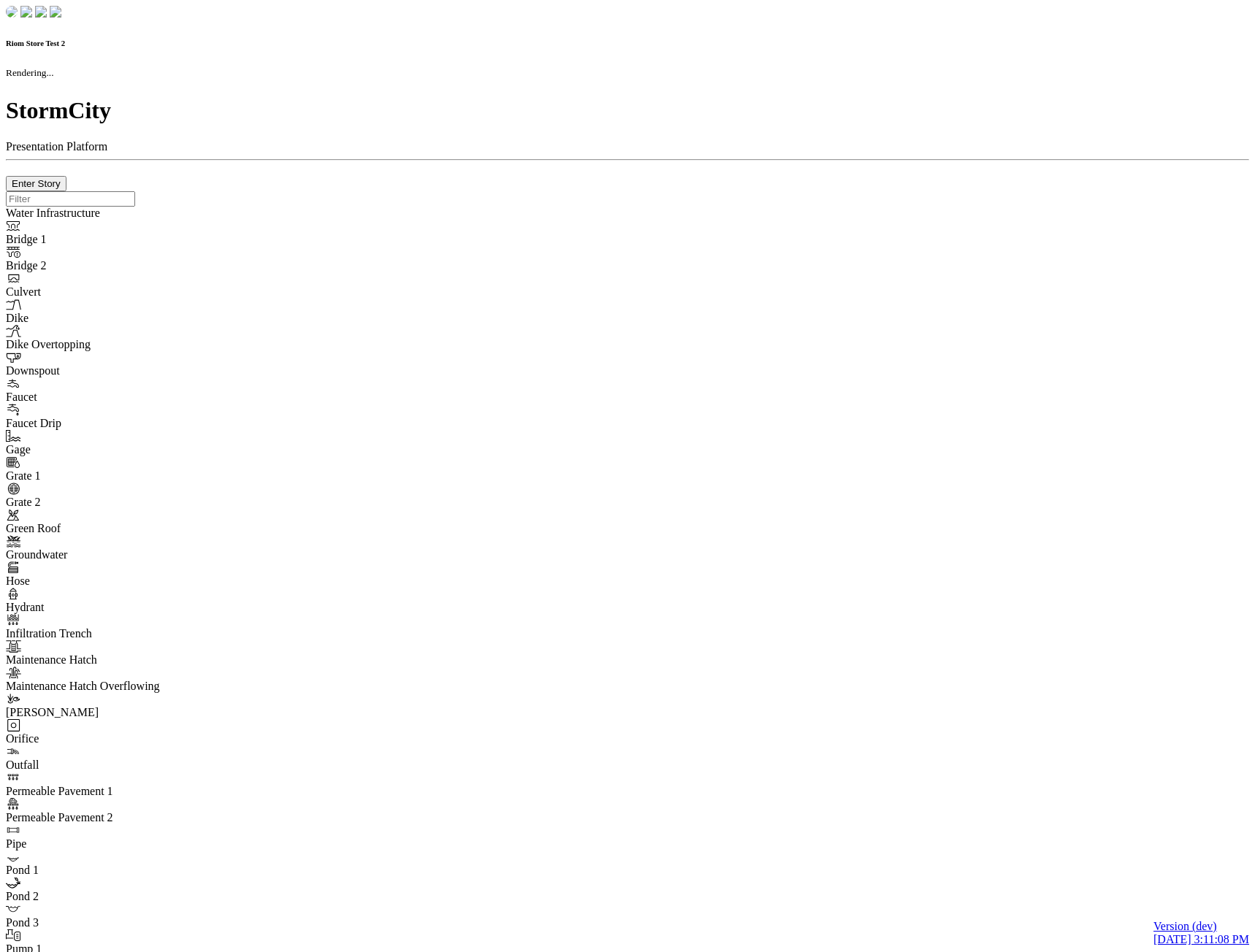
checkbox input "true"
type input "0"
type textarea "<i class="far fa-building"></i>"
select select "None"
type input "7"
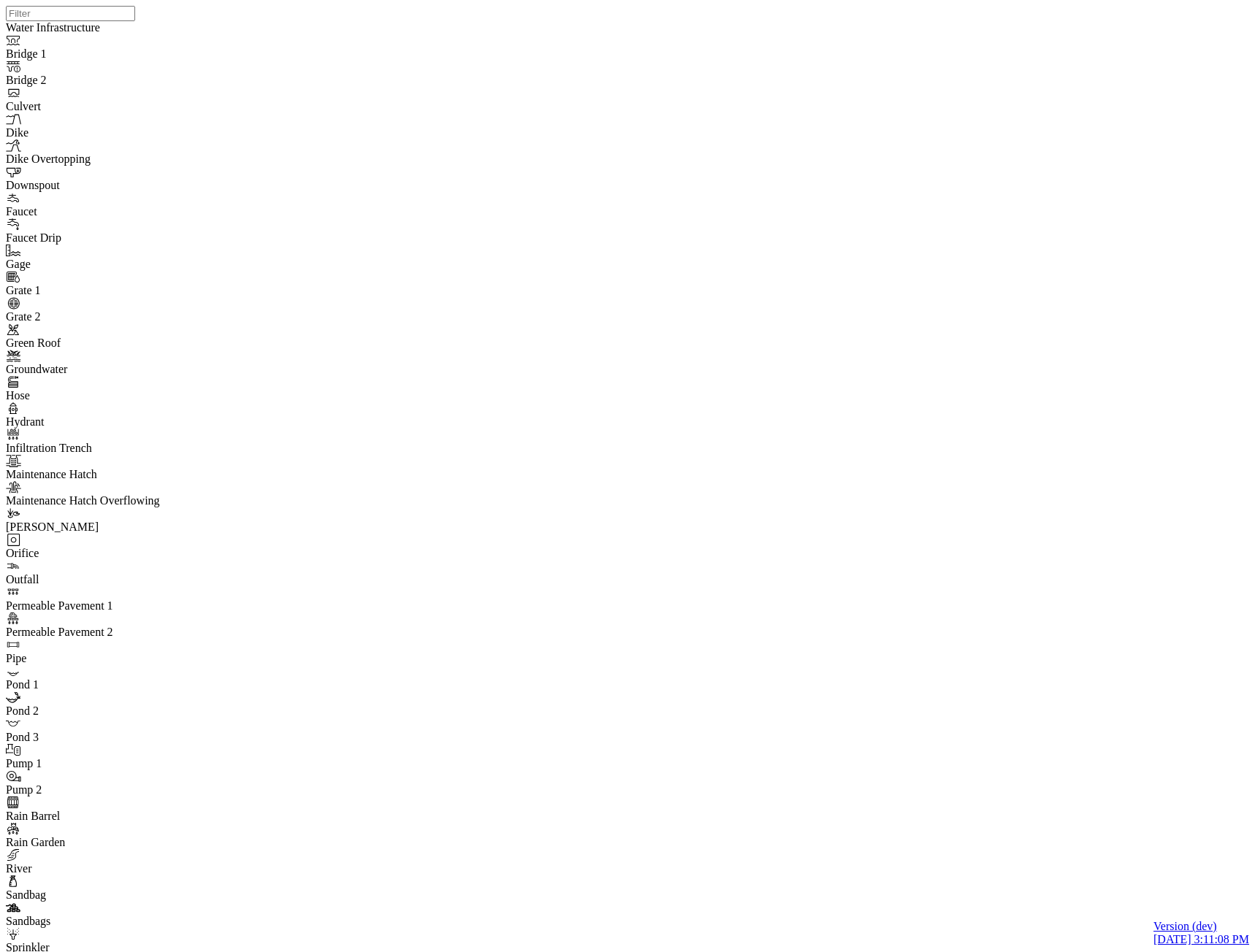
click at [778, 365] on div "JC JC" at bounding box center [633, 458] width 1255 height 915
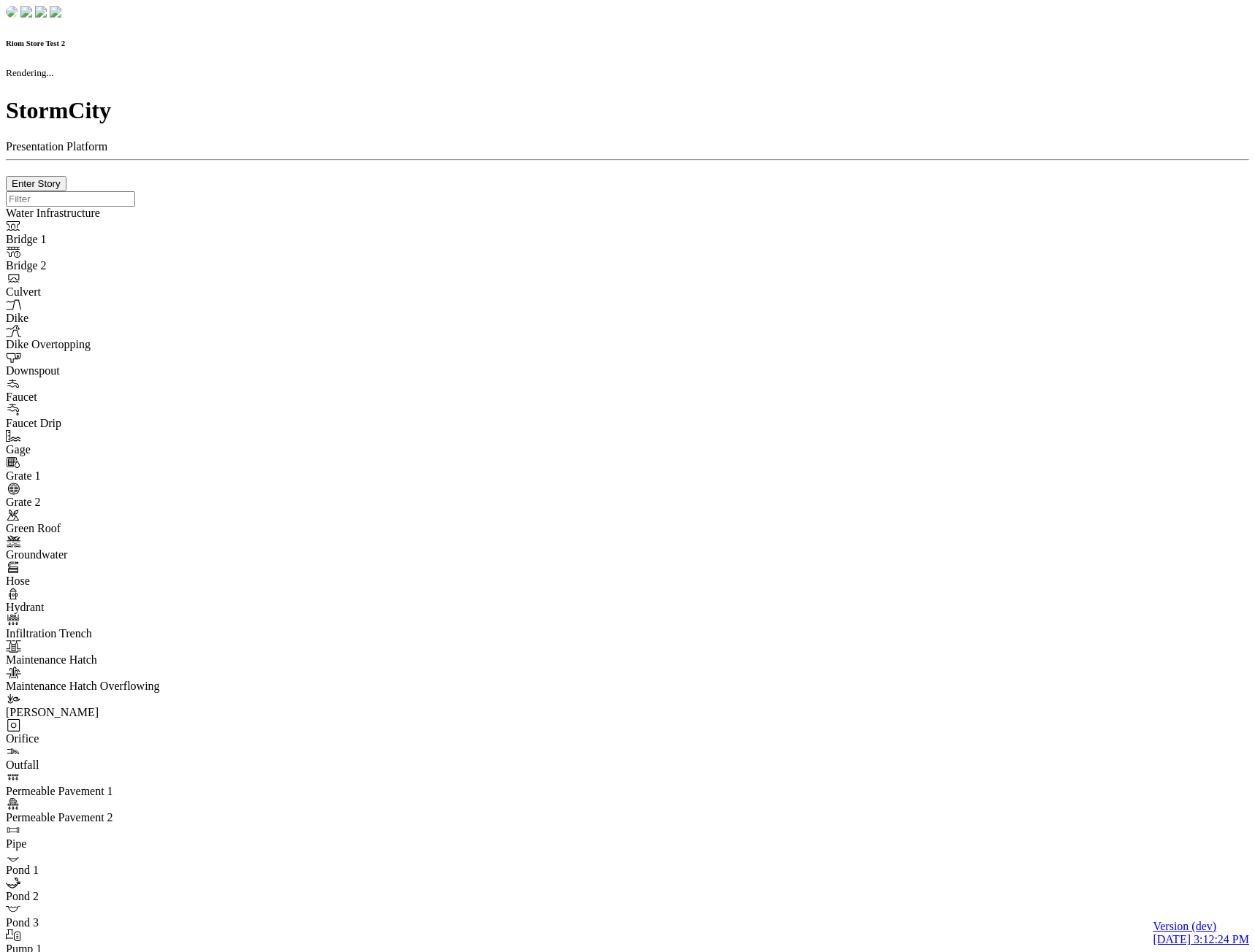
checkbox input "true"
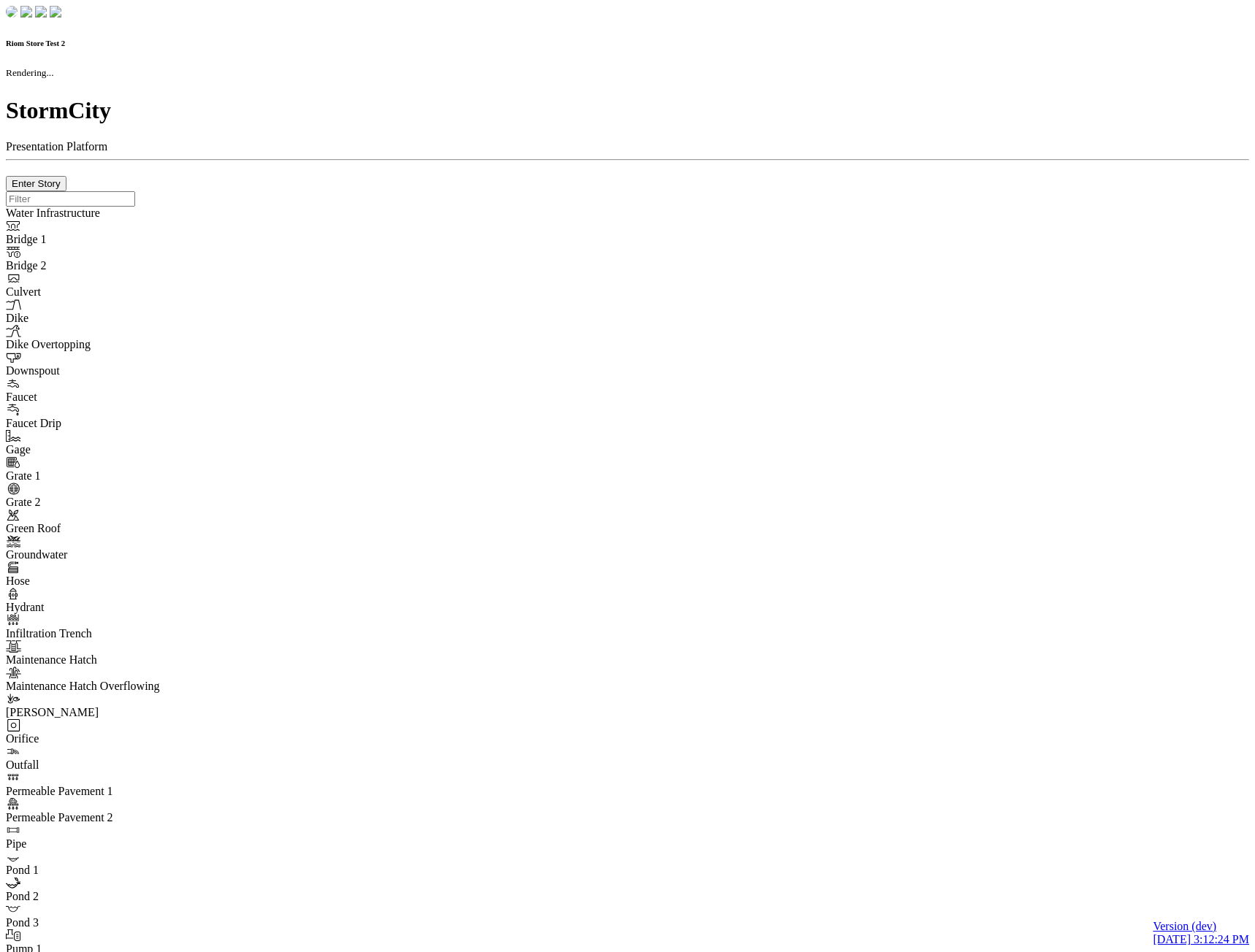
type input "0m"
type textarea "Depth = 0"
checkbox input "true"
select select "CIRCLE"
type input "7"
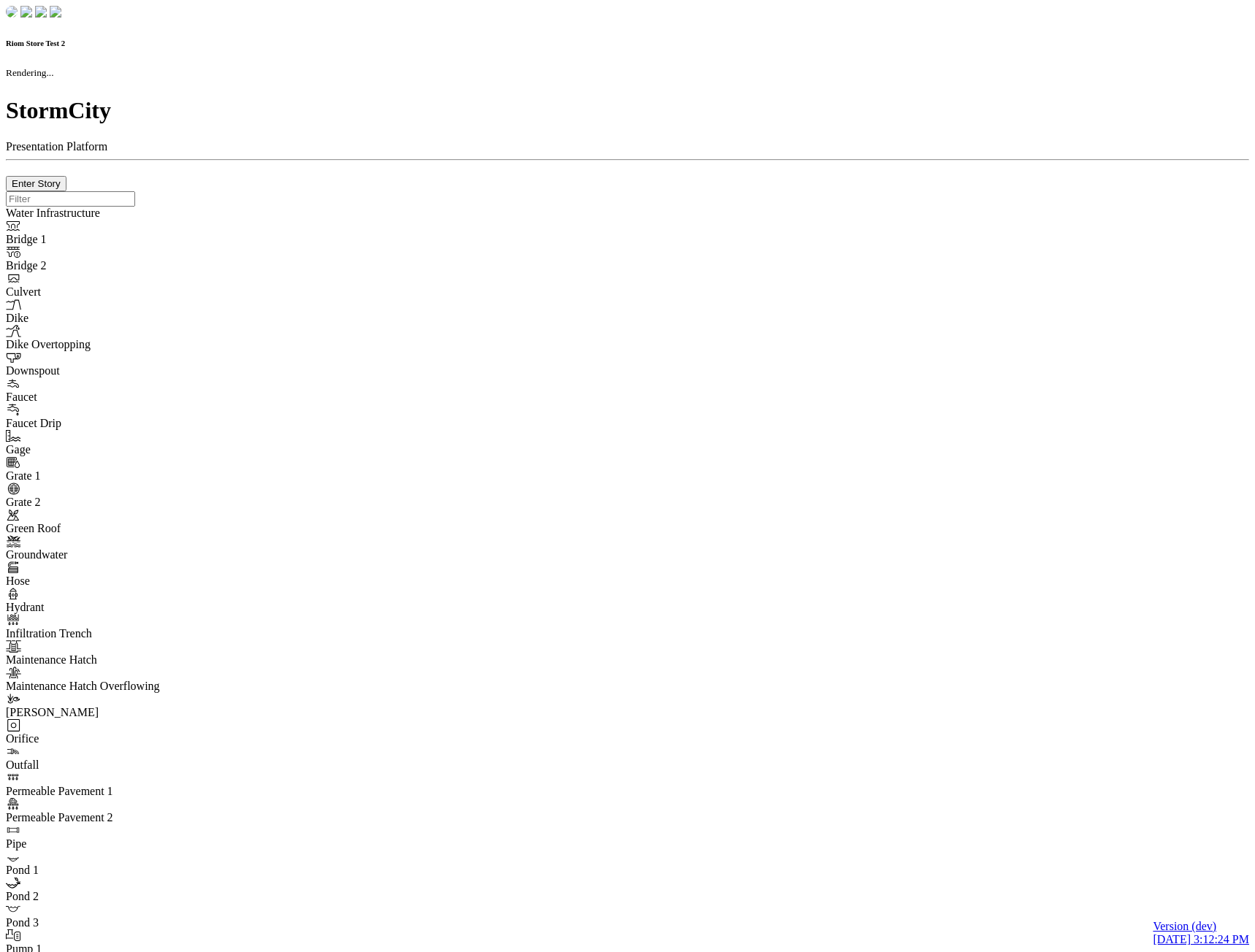
checkbox input "true"
type input "0"
select select "None"
type textarea "<i class="far fa-building"></i>"
type input "7"
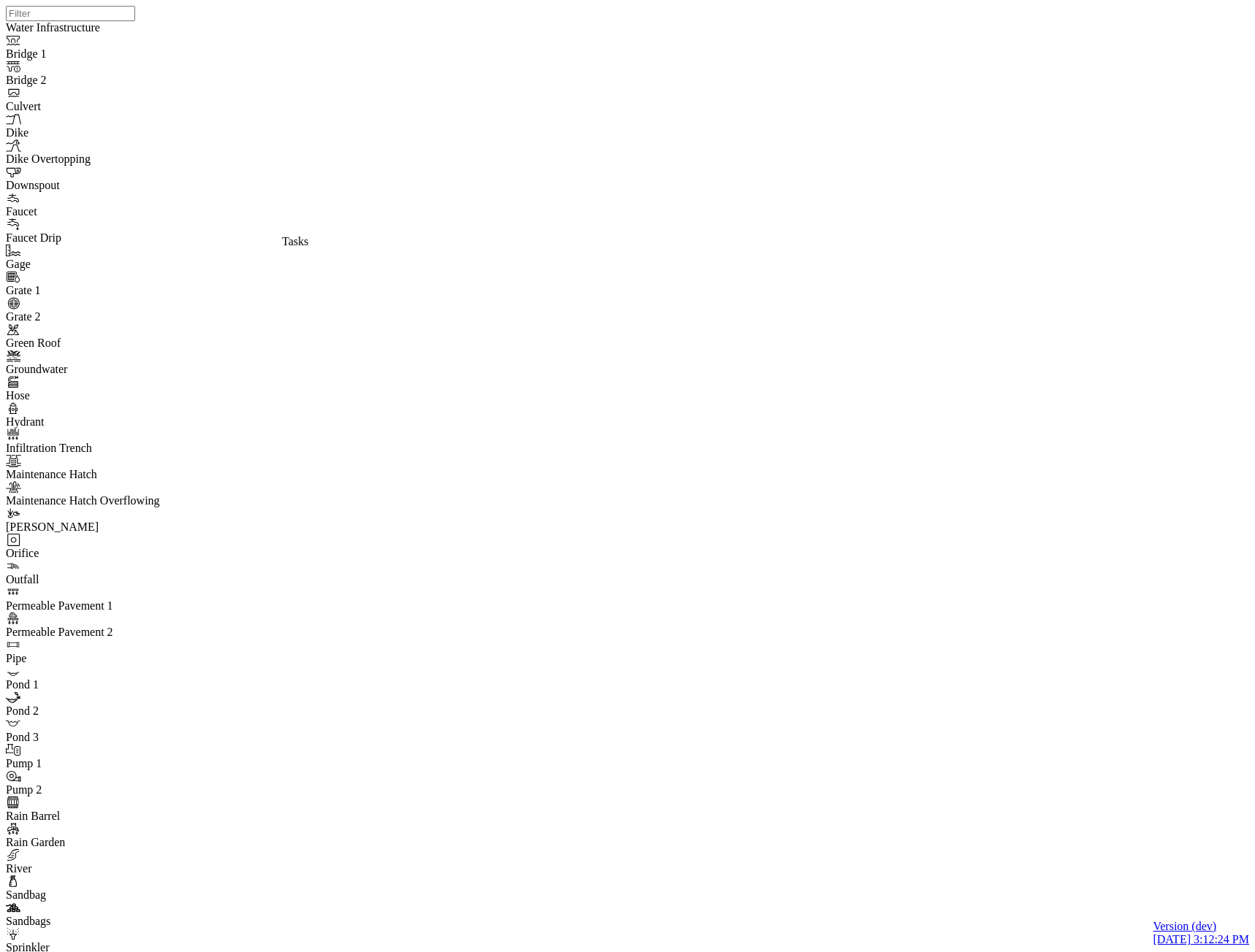
click at [782, 309] on div "JC JC" at bounding box center [633, 458] width 1255 height 915
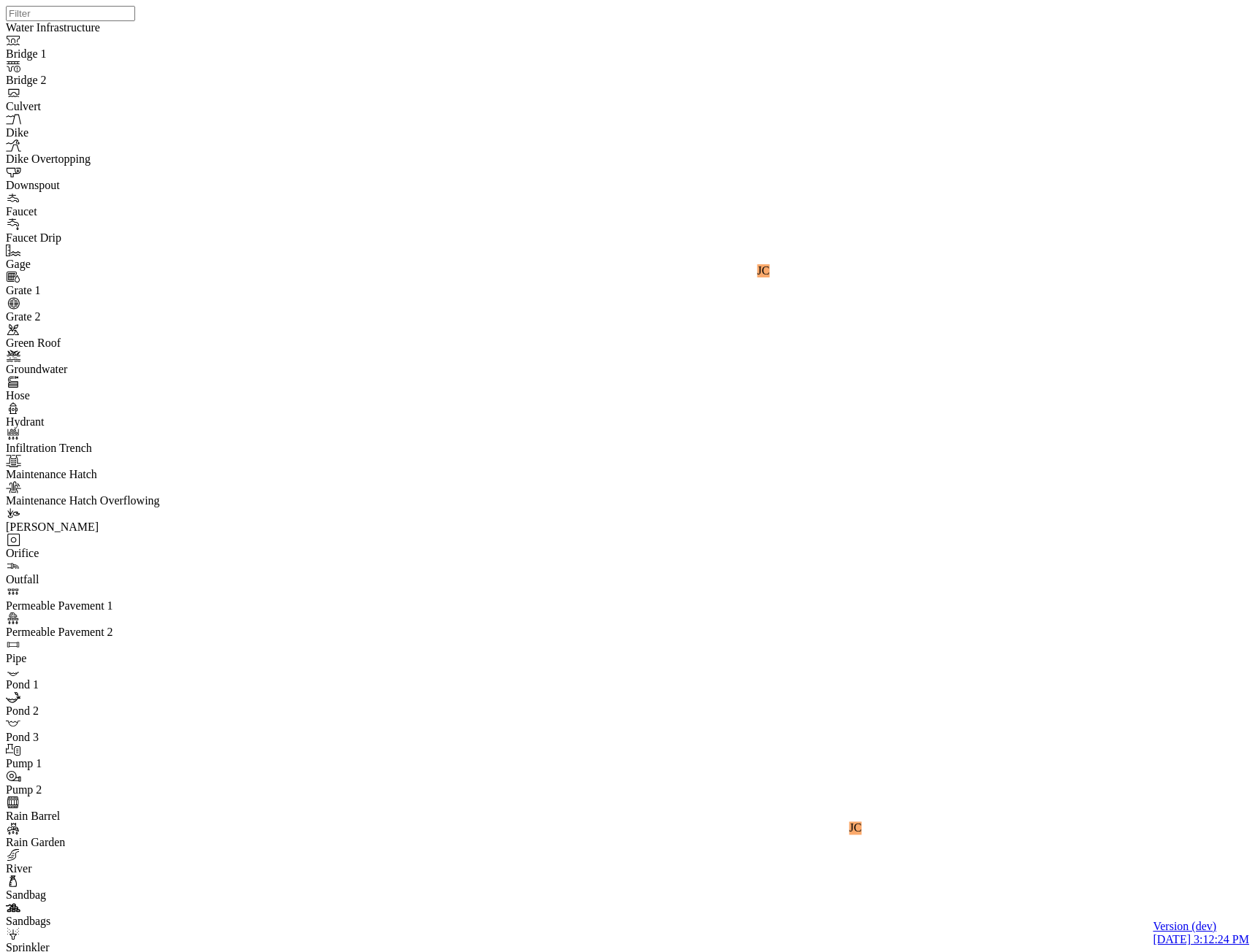
drag, startPoint x: 539, startPoint y: 652, endPoint x: 369, endPoint y: 906, distance: 305.6
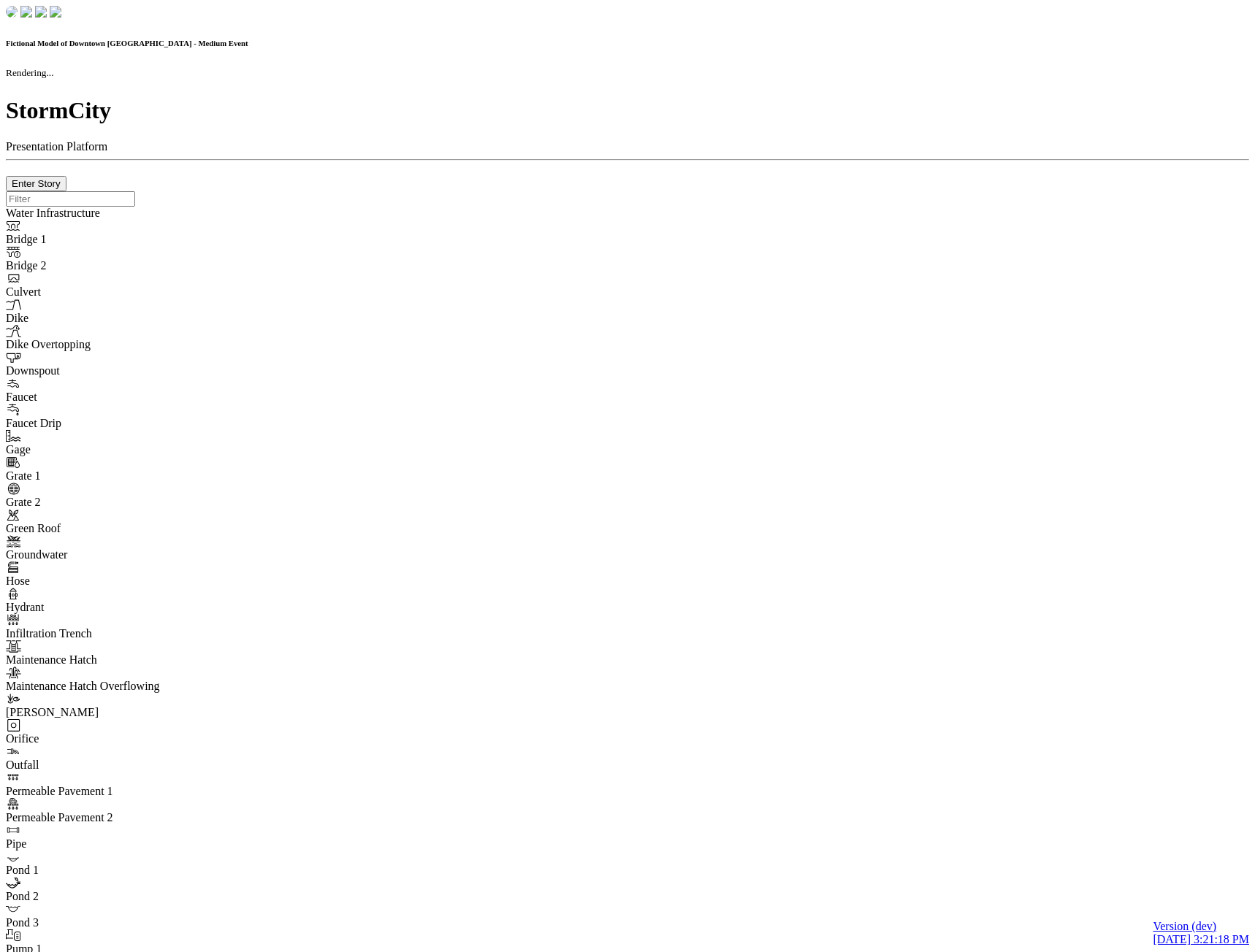
checkbox input "true"
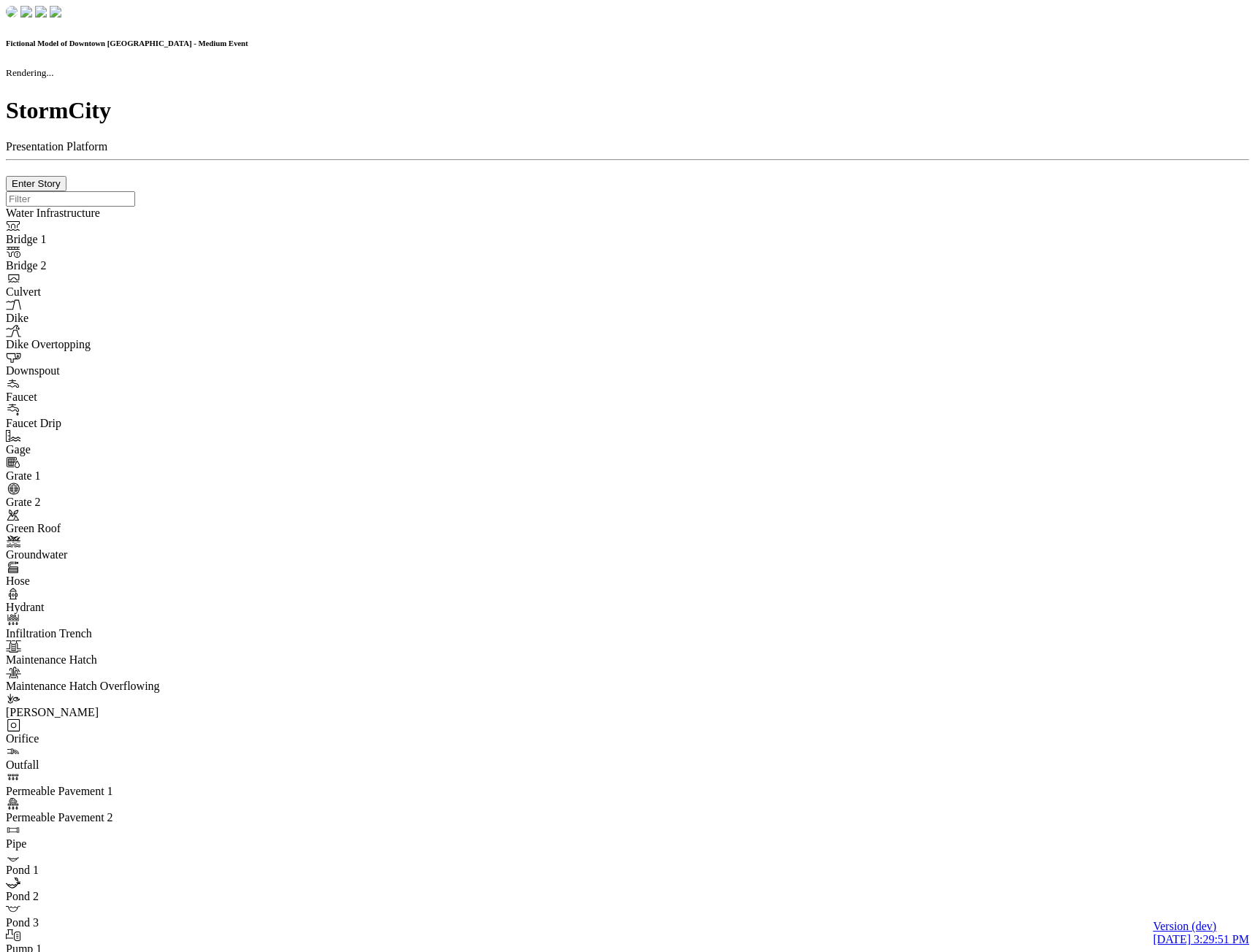
checkbox input "true"
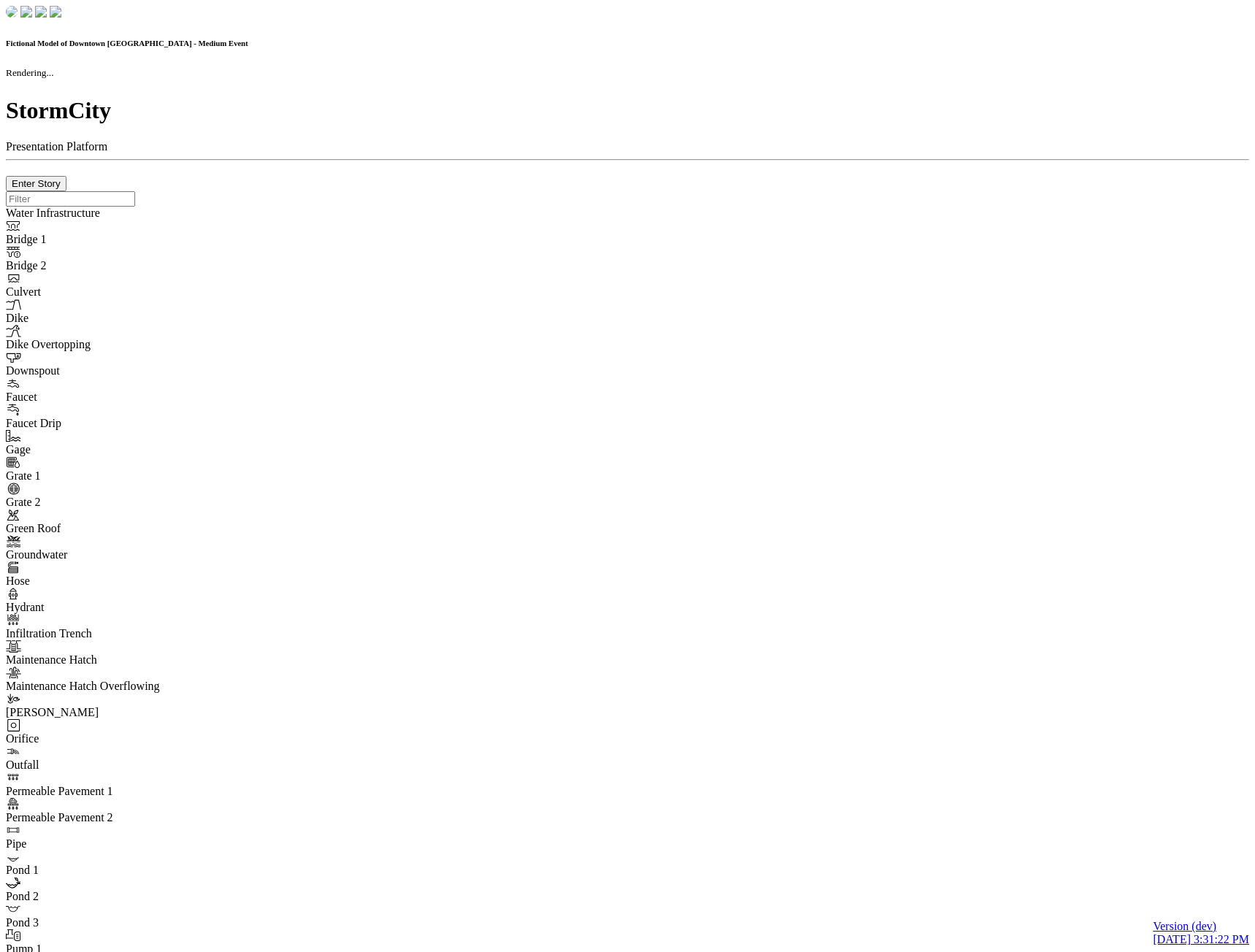
checkbox input "true"
